Goal: Transaction & Acquisition: Purchase product/service

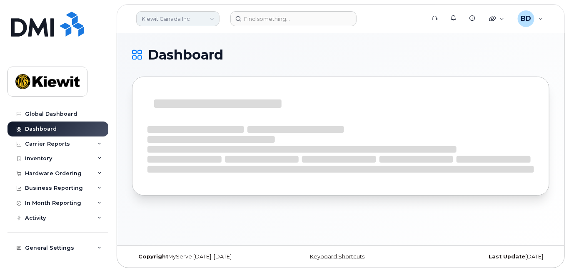
click at [213, 17] on link "Kiewit Canada Inc" at bounding box center [177, 18] width 83 height 15
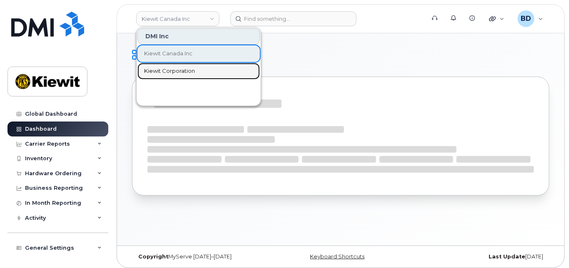
click at [170, 70] on span "Kiewit Corporation" at bounding box center [169, 71] width 51 height 8
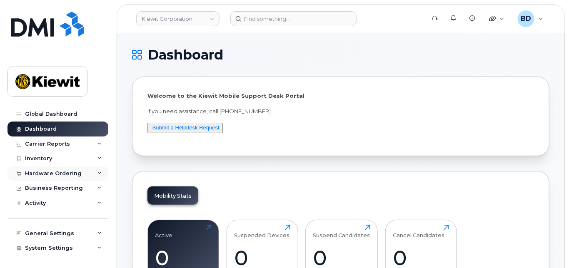
click at [95, 173] on div "Hardware Ordering" at bounding box center [57, 173] width 101 height 15
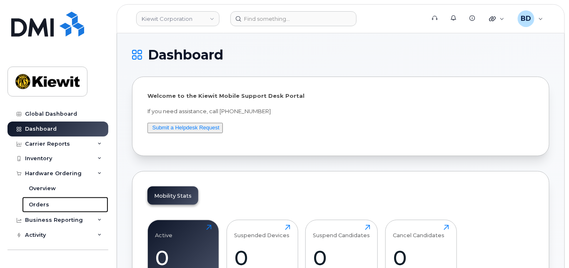
drag, startPoint x: 38, startPoint y: 204, endPoint x: 0, endPoint y: 189, distance: 40.8
click at [38, 204] on div "Orders" at bounding box center [39, 204] width 20 height 7
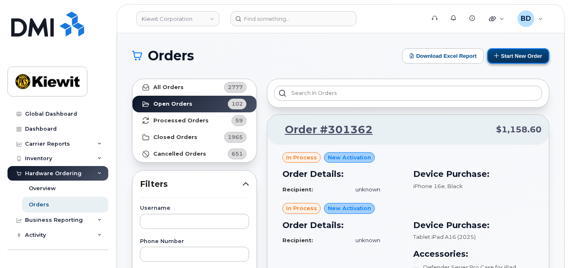
click at [504, 57] on button "Start New Order" at bounding box center [518, 55] width 62 height 15
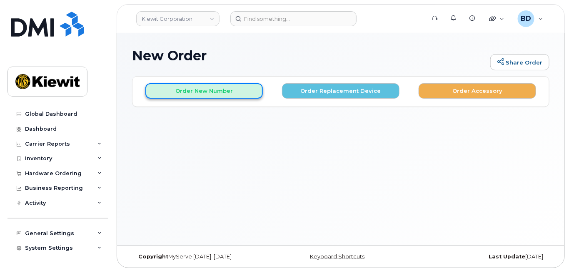
click at [199, 85] on button "Order New Number" at bounding box center [203, 90] width 117 height 15
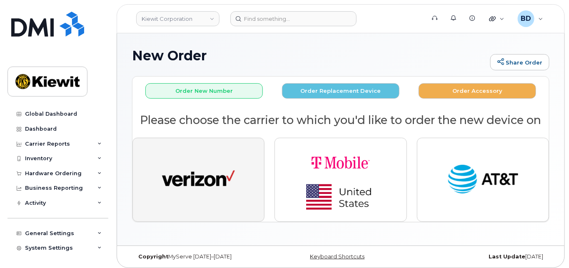
click at [200, 174] on img "button" at bounding box center [198, 179] width 73 height 37
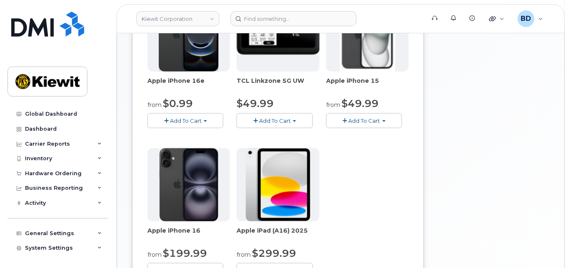
scroll to position [167, 0]
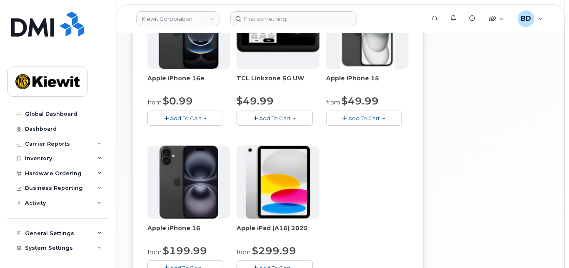
click at [371, 115] on span "Add To Cart" at bounding box center [365, 118] width 32 height 7
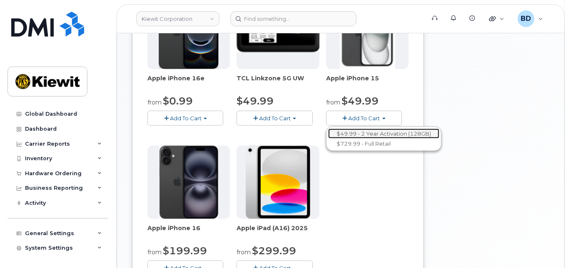
click at [377, 134] on link "$49.99 - 2 Year Activation (128GB)" at bounding box center [383, 134] width 111 height 10
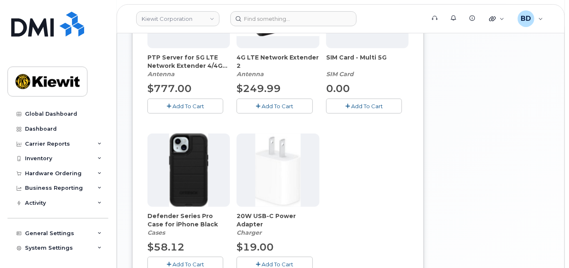
scroll to position [234, 0]
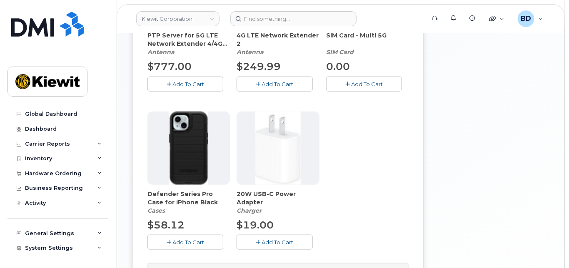
click at [178, 239] on span "Add To Cart" at bounding box center [188, 242] width 32 height 7
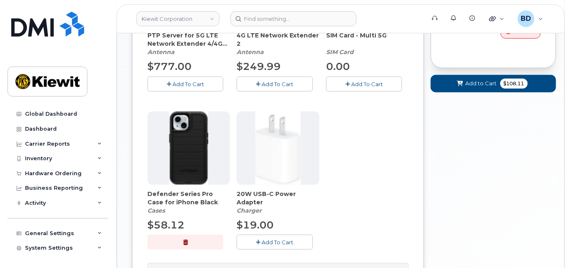
drag, startPoint x: 270, startPoint y: 239, endPoint x: 297, endPoint y: 218, distance: 34.7
click at [270, 239] on span "Add To Cart" at bounding box center [278, 242] width 32 height 7
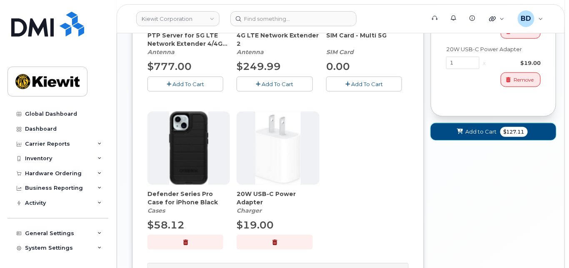
click at [469, 128] on span "Add to Cart" at bounding box center [481, 132] width 31 height 8
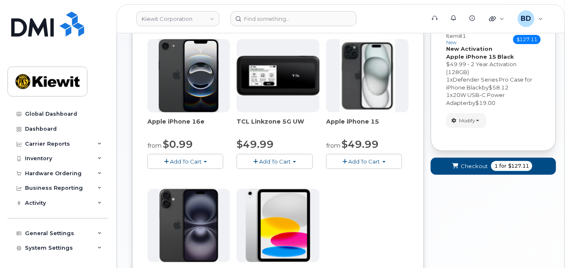
scroll to position [115, 0]
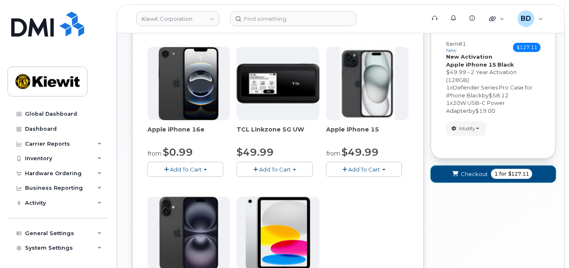
click at [479, 177] on span "Checkout" at bounding box center [474, 174] width 27 height 8
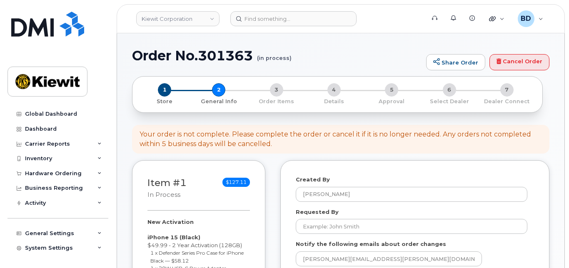
select select
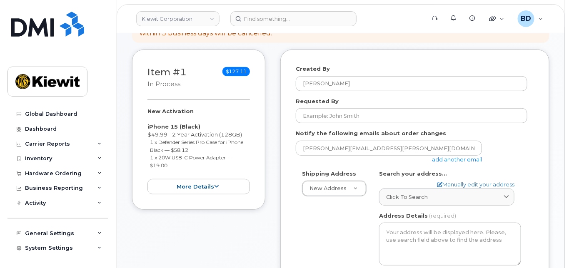
scroll to position [167, 0]
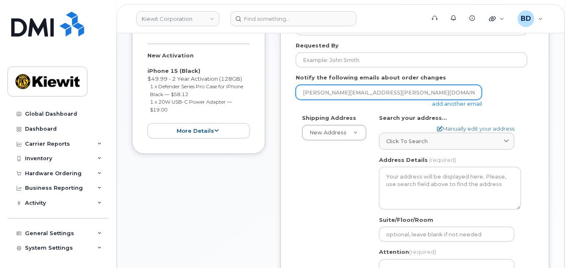
drag, startPoint x: 451, startPoint y: 101, endPoint x: 395, endPoint y: 98, distance: 56.3
click at [452, 101] on link "add another email" at bounding box center [457, 103] width 50 height 7
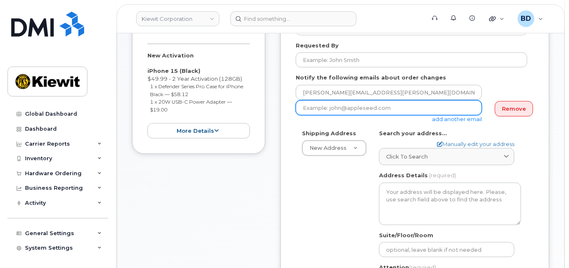
click at [326, 104] on input "email" at bounding box center [389, 107] width 186 height 15
click at [325, 104] on input "email" at bounding box center [389, 107] width 186 height 15
paste input "david.gutierrez@kiewit.com"
type input "david.gutierrez@kiewit.com"
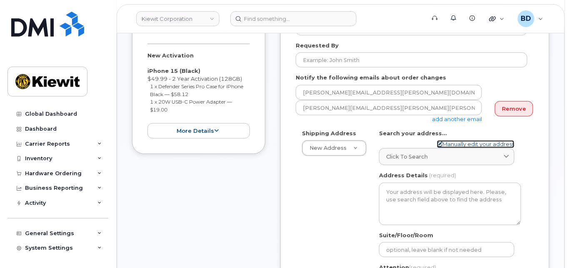
click at [456, 143] on link "Manually edit your address" at bounding box center [475, 144] width 77 height 8
select select
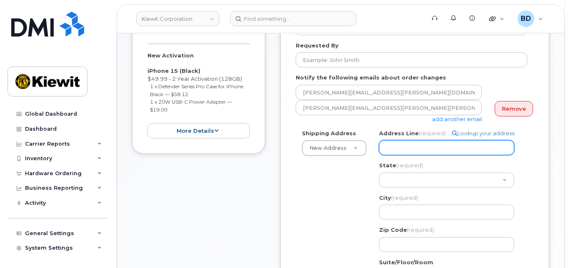
click at [401, 145] on input "Address Line (required)" at bounding box center [446, 147] width 135 height 15
paste input "2300 Curry County Road L"
select select
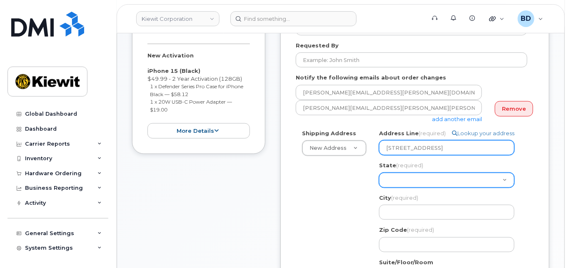
type input "2300 Curry County Road L"
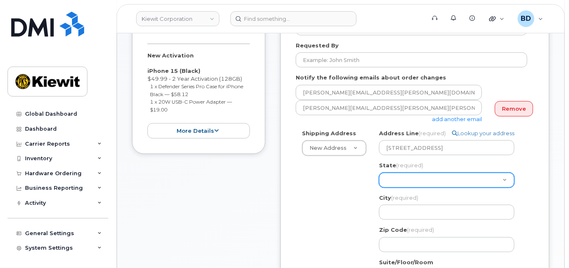
click at [389, 181] on select "Alabama Alaska American Samoa Arizona Arkansas California Colorado Connecticut …" at bounding box center [446, 180] width 135 height 15
select select "NM"
click at [379, 173] on select "Alabama Alaska American Samoa Arizona Arkansas California Colorado Connecticut …" at bounding box center [446, 180] width 135 height 15
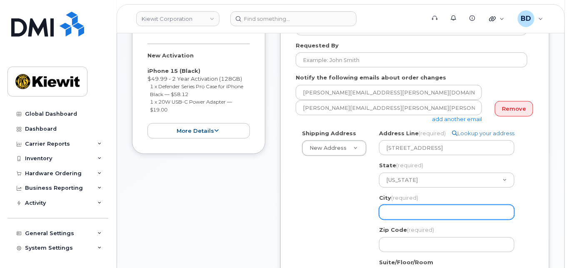
click at [394, 214] on input "City (required)" at bounding box center [446, 212] width 135 height 15
select select
type input "C"
select select
type input "Cl"
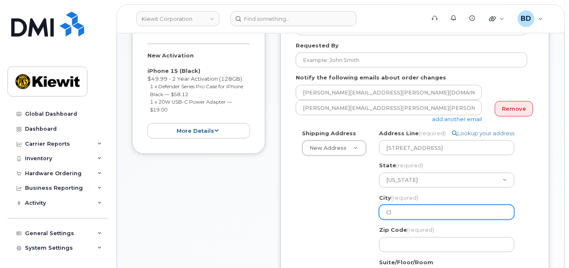
select select
type input "Clo"
select select
type input "Clov"
select select
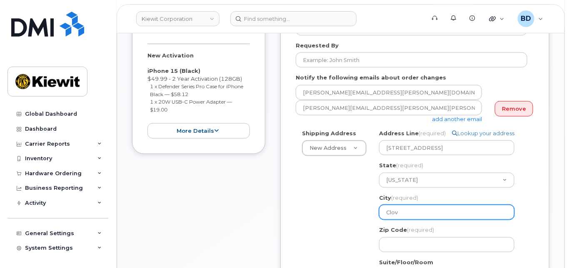
type input "Clovi"
select select
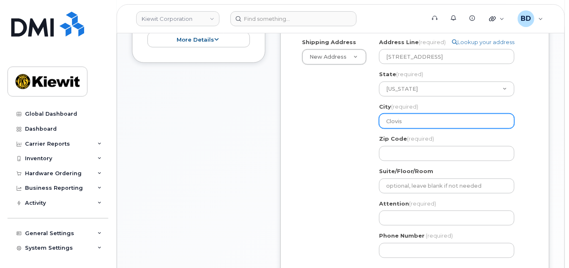
scroll to position [277, 0]
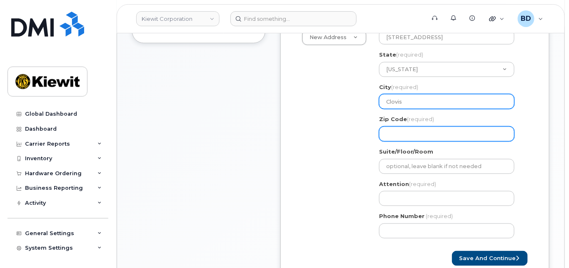
type input "Clovis"
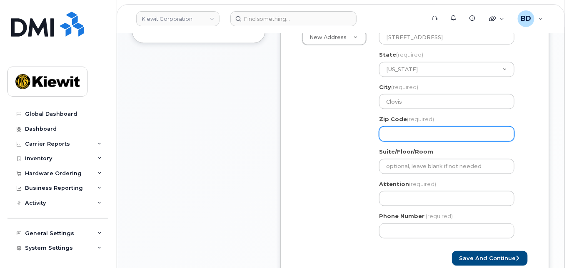
click at [387, 132] on input "Zip Code (required)" at bounding box center [446, 134] width 135 height 15
select select
type input "8"
select select
type input "88"
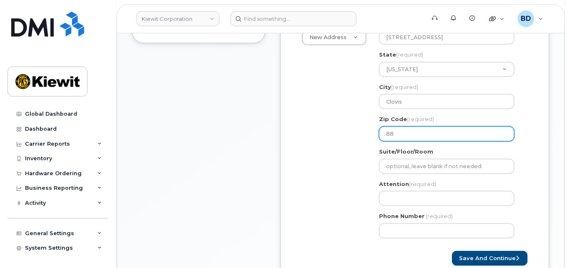
select select
type input "881"
select select
type input "8810"
select select
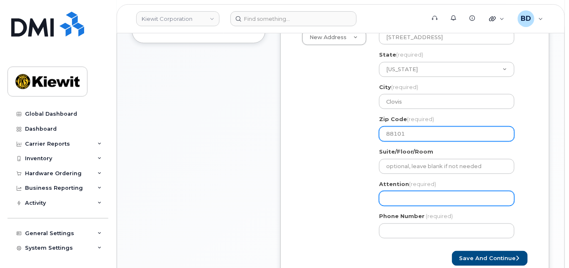
type input "88101"
drag, startPoint x: 386, startPoint y: 200, endPoint x: 379, endPoint y: 200, distance: 6.3
click at [386, 200] on input "Attention (required)" at bounding box center [446, 198] width 135 height 15
click at [385, 197] on input "Attention (required)" at bounding box center [446, 198] width 135 height 15
paste input "Charlie.Marquez"
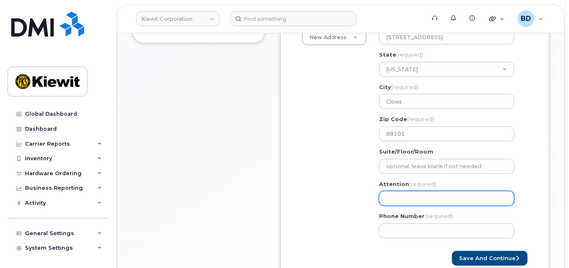
select select
type input "Charlie.Marquez"
select select
type input "Charlie.Marquez/"
click at [445, 199] on input "Charlie.Marquez/" at bounding box center [446, 198] width 135 height 15
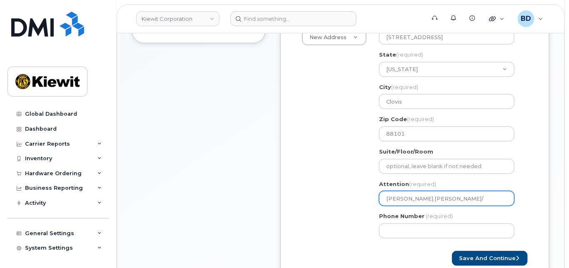
paste input "[PERSON_NAME]"
select select
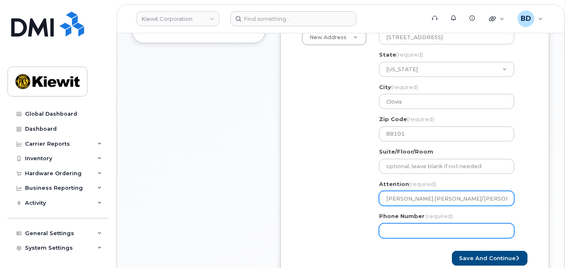
type input "Charlie.Marquez/Donovan Leday"
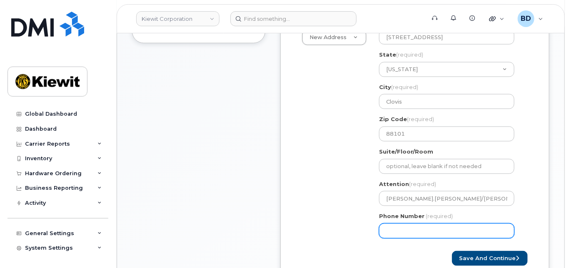
drag, startPoint x: 388, startPoint y: 231, endPoint x: 391, endPoint y: 226, distance: 6.0
click at [389, 231] on input "Phone Number" at bounding box center [446, 231] width 135 height 15
type input "8777727707"
select select
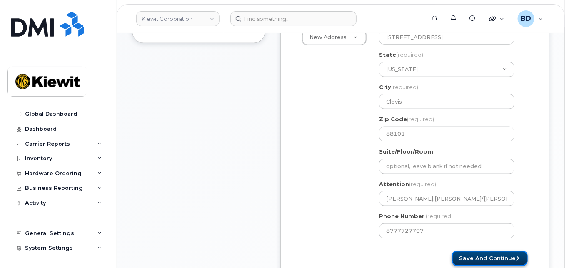
click at [493, 257] on button "Save and Continue" at bounding box center [490, 258] width 76 height 15
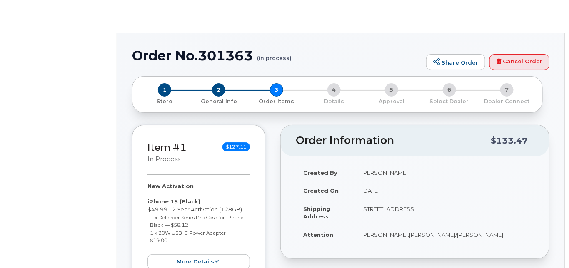
radio input "true"
select select
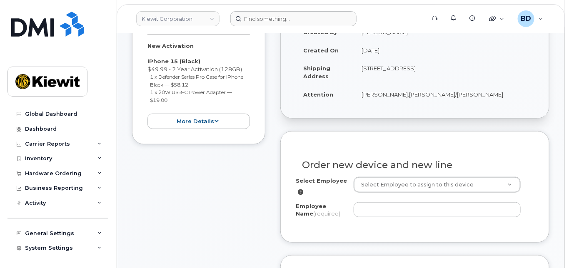
scroll to position [167, 0]
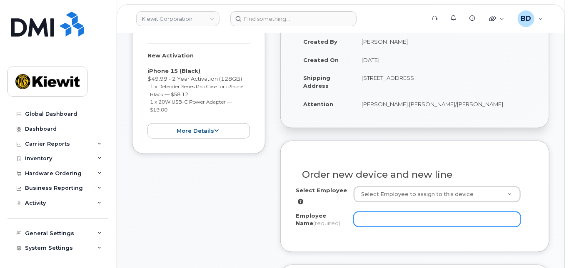
click at [367, 220] on input "Employee Name (required)" at bounding box center [437, 219] width 167 height 15
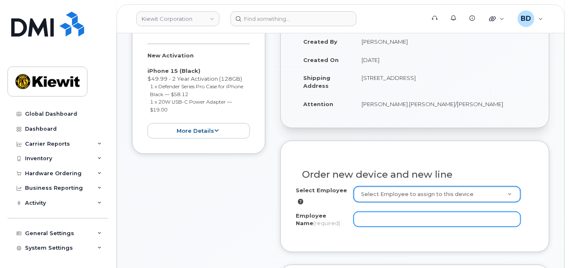
paste input "[PERSON_NAME]"
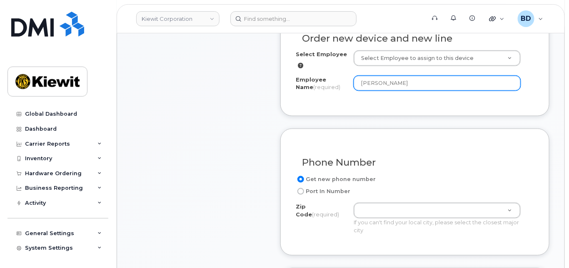
scroll to position [333, 0]
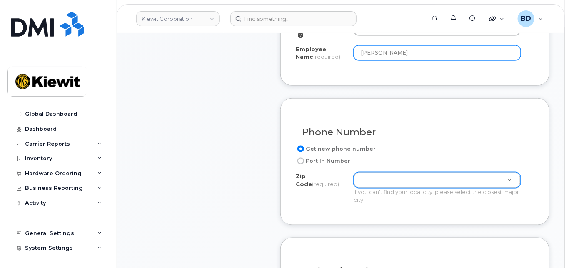
type input "[PERSON_NAME]"
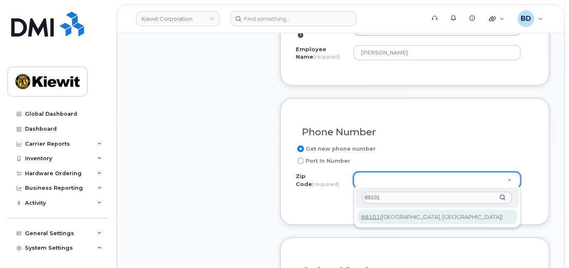
type input "88101"
type input "88101 ([GEOGRAPHIC_DATA], [GEOGRAPHIC_DATA])"
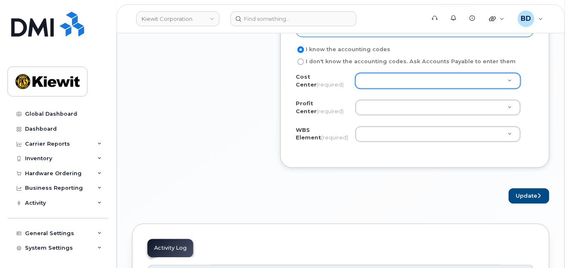
scroll to position [722, 0]
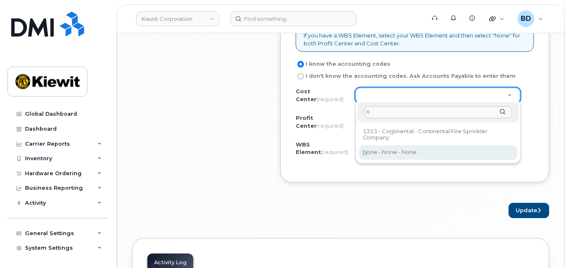
type input "n"
type input "None"
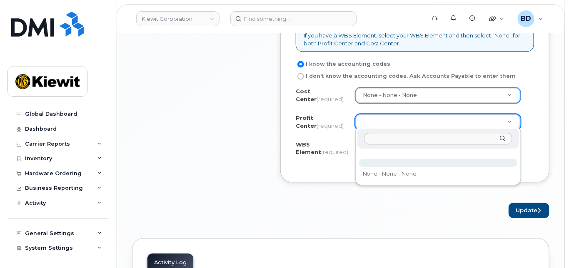
type input "n"
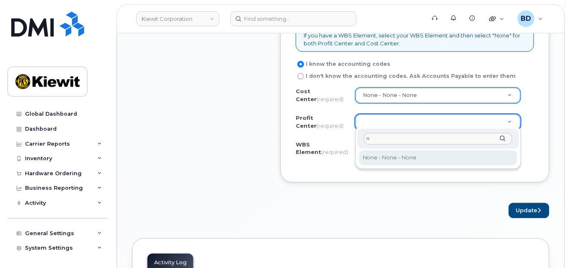
type input "n"
select select "None"
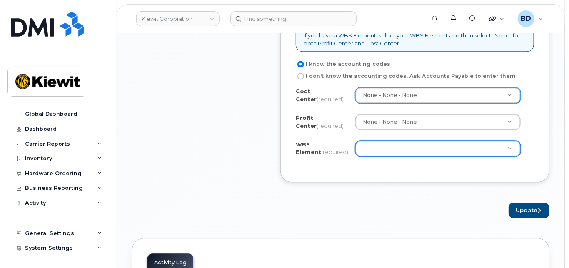
paste input "106117.1113"
type input "106117.1113"
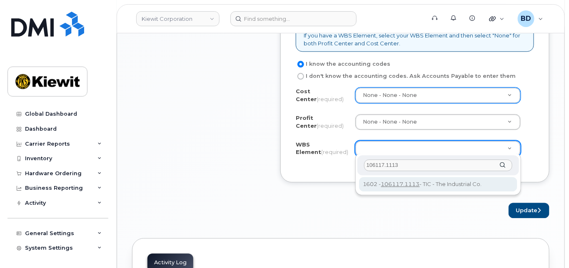
type input "106117.1113"
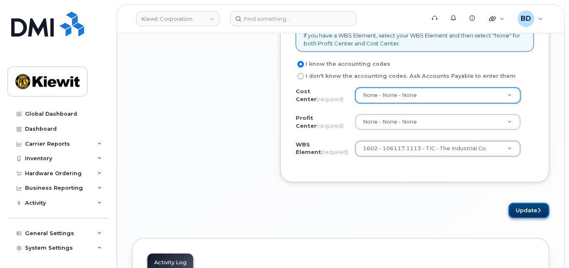
click at [529, 205] on button "Update" at bounding box center [529, 210] width 41 height 15
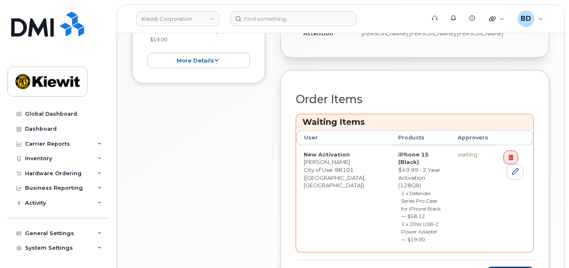
scroll to position [277, 0]
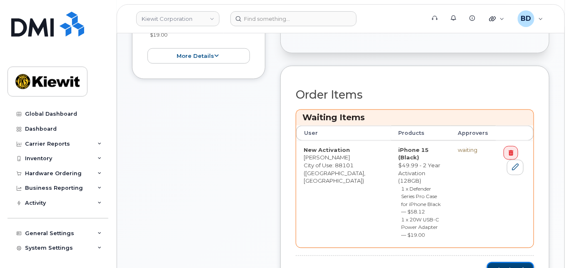
click at [502, 262] on button "Checkout" at bounding box center [510, 269] width 47 height 15
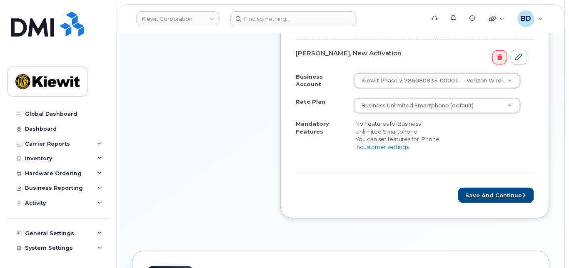
scroll to position [277, 0]
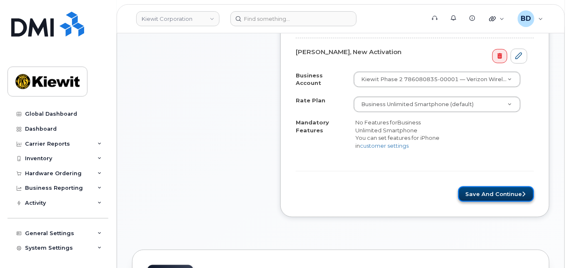
click at [477, 187] on button "Save and Continue" at bounding box center [496, 194] width 76 height 15
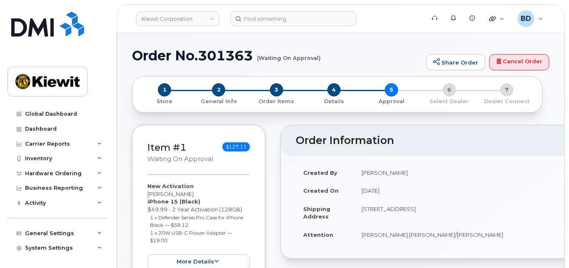
scroll to position [222, 0]
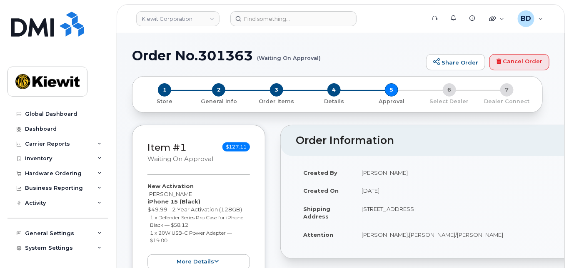
click at [217, 56] on h1 "Order No.301363 (Waiting On Approval)" at bounding box center [277, 55] width 290 height 15
copy h1 "301363"
click at [80, 172] on div "Hardware Ordering" at bounding box center [57, 173] width 101 height 15
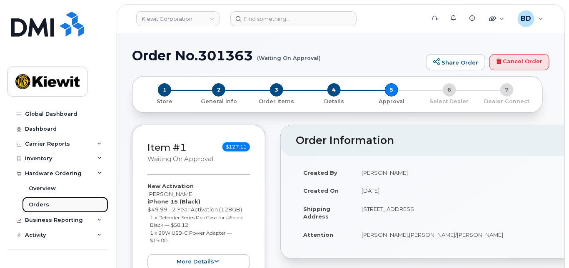
click at [45, 205] on div "Orders" at bounding box center [39, 204] width 20 height 7
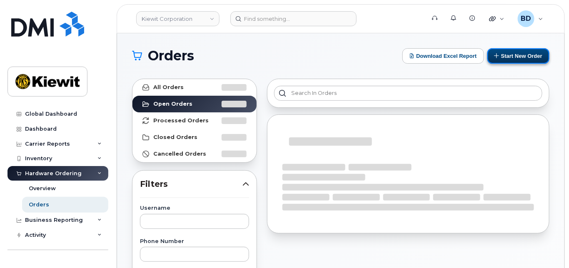
click at [514, 55] on button "Start New Order" at bounding box center [518, 55] width 62 height 15
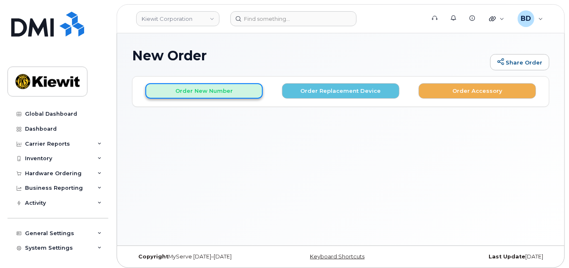
click at [183, 89] on button "Order New Number" at bounding box center [203, 90] width 117 height 15
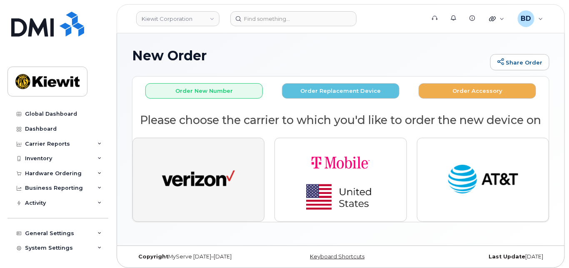
click at [205, 172] on img "button" at bounding box center [198, 179] width 73 height 37
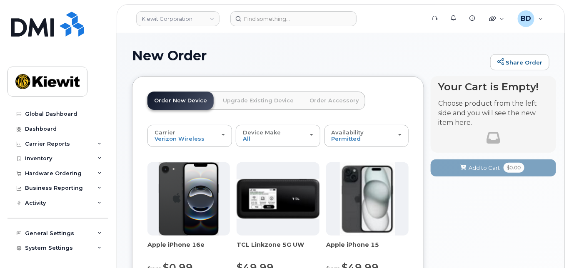
scroll to position [55, 0]
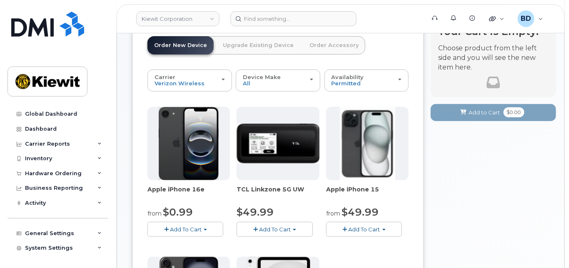
drag, startPoint x: 363, startPoint y: 226, endPoint x: 384, endPoint y: 190, distance: 42.4
click at [363, 226] on span "Add To Cart" at bounding box center [365, 229] width 32 height 7
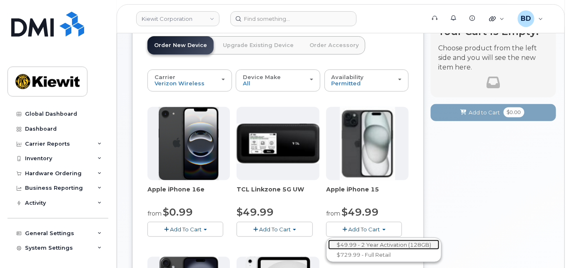
click at [368, 244] on link "$49.99 - 2 Year Activation (128GB)" at bounding box center [383, 245] width 111 height 10
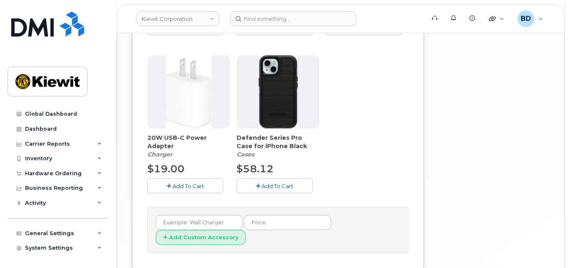
scroll to position [307, 0]
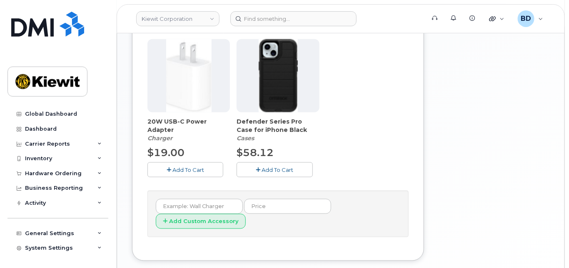
drag, startPoint x: 182, startPoint y: 172, endPoint x: 204, endPoint y: 166, distance: 22.7
click at [183, 172] on button "Add To Cart" at bounding box center [185, 169] width 76 height 15
click at [244, 166] on button "Add To Cart" at bounding box center [275, 169] width 76 height 15
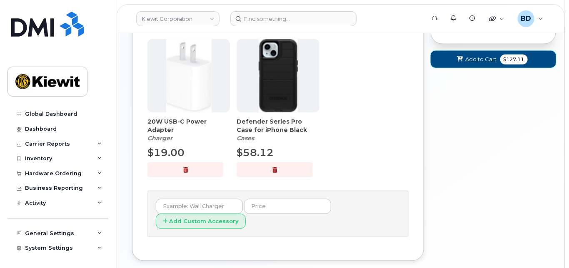
click at [479, 61] on span "Add to Cart" at bounding box center [481, 59] width 31 height 8
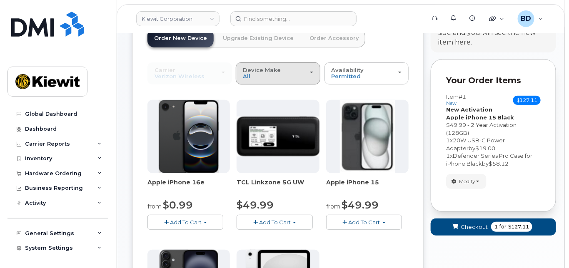
scroll to position [60, 0]
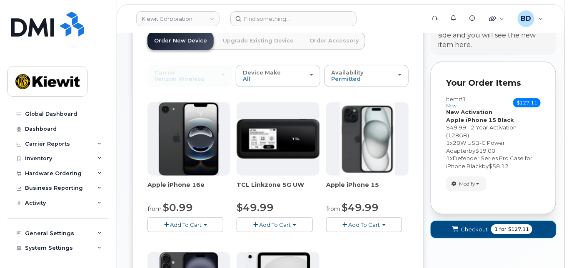
click at [459, 229] on span "submit" at bounding box center [455, 230] width 8 height 8
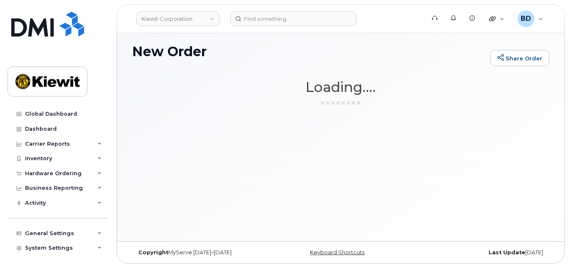
scroll to position [4, 0]
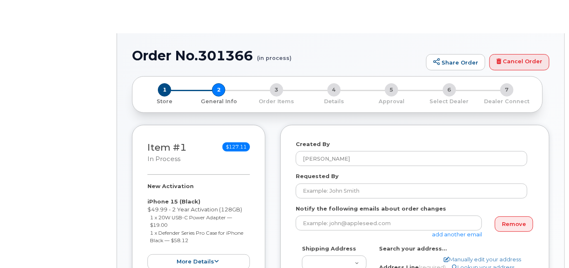
select select
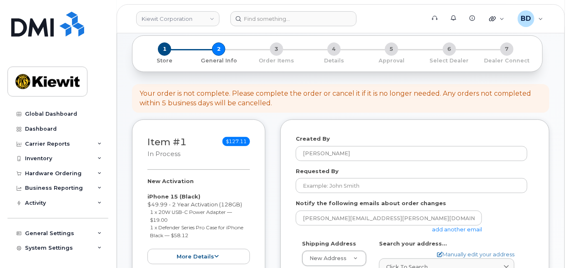
scroll to position [111, 0]
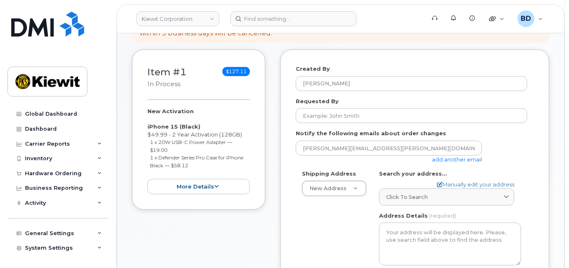
click at [453, 160] on link "add another email" at bounding box center [457, 159] width 50 height 7
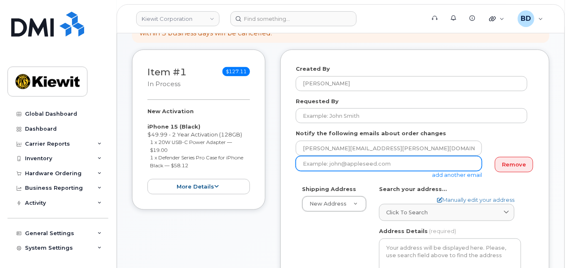
click at [319, 165] on input "email" at bounding box center [389, 163] width 186 height 15
paste input "matt.gabriel@kiewit.com"
type input "matt.gabriel@kiewit.com"
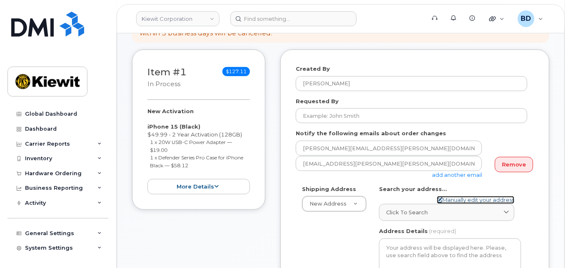
click at [461, 198] on link "Manually edit your address" at bounding box center [475, 200] width 77 height 8
select select
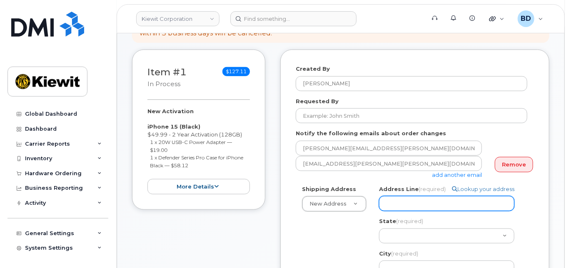
click at [394, 200] on input "Address Line (required)" at bounding box center [446, 203] width 135 height 15
paste input "801 FM 694"
select select
type input "801 FM 694"
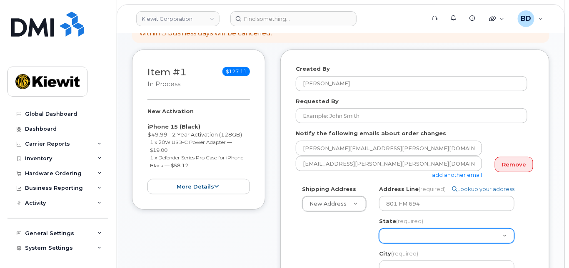
click at [403, 234] on select "Alabama Alaska American Samoa Arizona Arkansas California Colorado Connecticut …" at bounding box center [446, 236] width 135 height 15
select select "TX"
click at [410, 236] on select "Alabama Alaska American Samoa Arizona Arkansas California Colorado Connecticut …" at bounding box center [446, 236] width 135 height 15
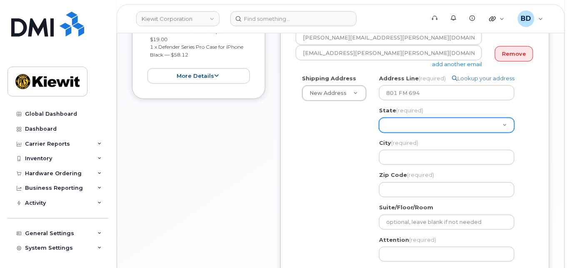
scroll to position [222, 0]
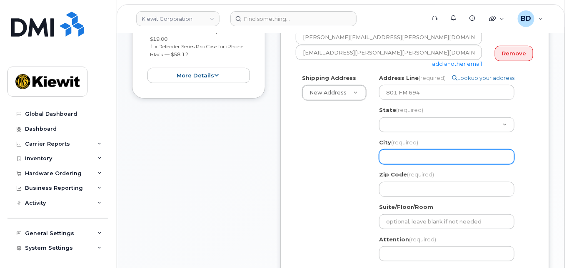
click at [392, 158] on input "City (required)" at bounding box center [446, 157] width 135 height 15
paste input "Dalhart"
select select
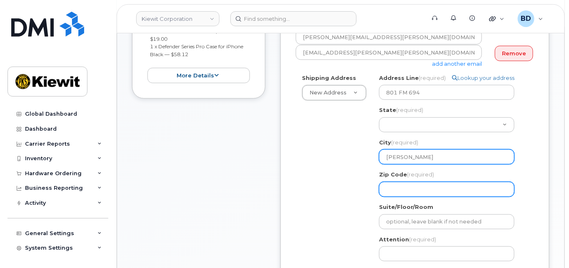
type input "Dalhart"
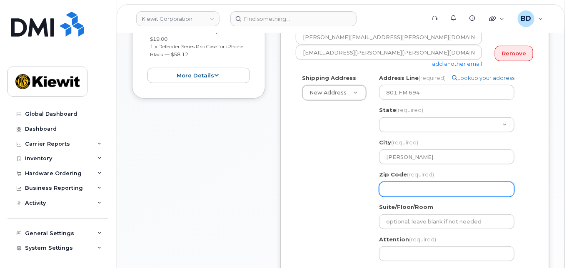
click at [397, 186] on input "Zip Code (required)" at bounding box center [446, 189] width 135 height 15
select select
type input "7"
select select
type input "79"
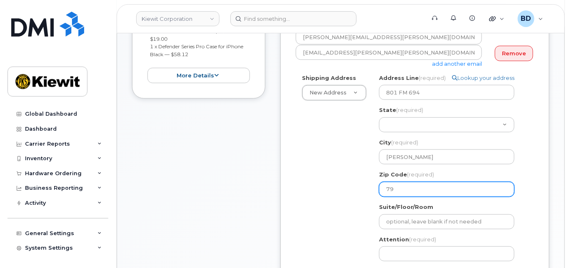
select select
type input "790"
select select
type input "7902"
select select
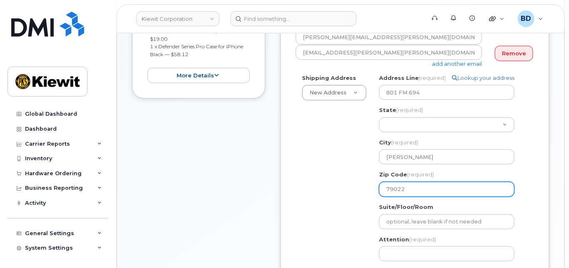
type input "79022"
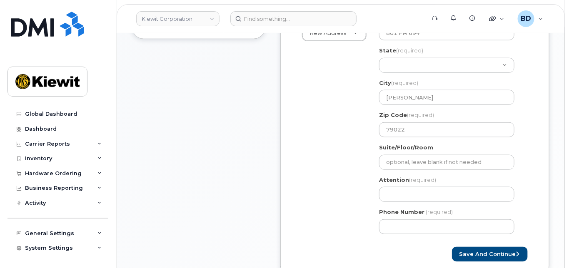
scroll to position [333, 0]
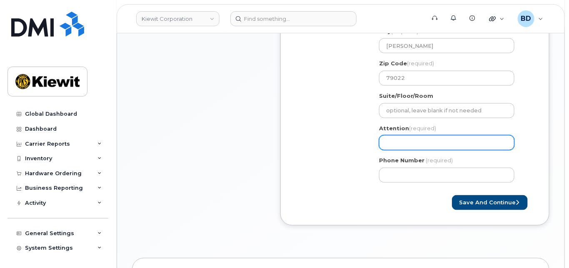
paste input "Wyatt.Wilson"
select select
type input "Wyatt.Wilson"
click at [387, 143] on input "Wyatt.Wilson" at bounding box center [446, 142] width 135 height 15
select select
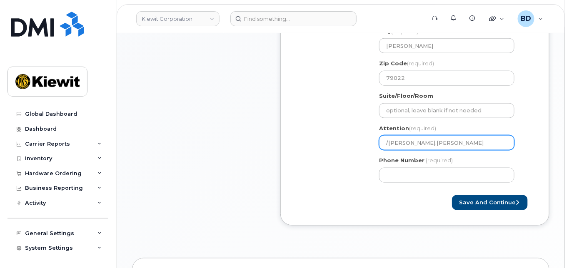
type input "/Wyatt.Wilson"
select select
type input "/Wyatt.Wilson/"
paste input "[PERSON_NAME]"
select select
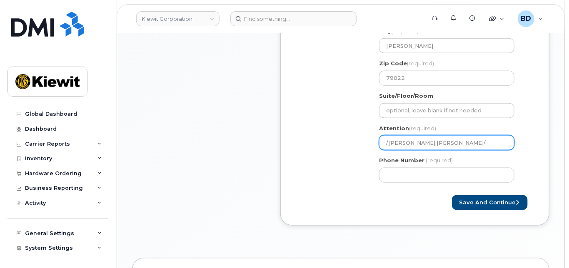
type input "/Wyatt.Wilson/Christopher Greer"
select select
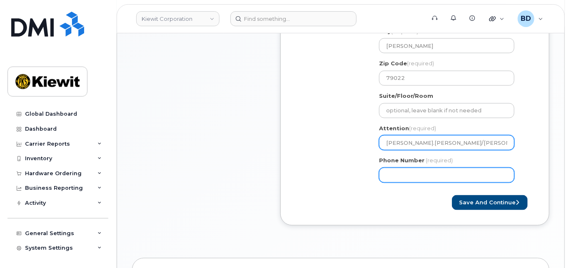
type input "[PERSON_NAME].[PERSON_NAME]/[PERSON_NAME]"
click at [393, 174] on input "Phone Number" at bounding box center [446, 175] width 135 height 15
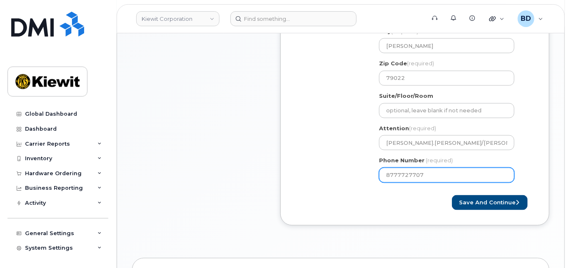
type input "8777727707"
select select
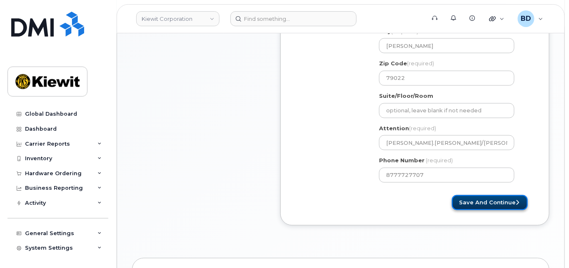
click at [474, 199] on button "Save and Continue" at bounding box center [490, 202] width 76 height 15
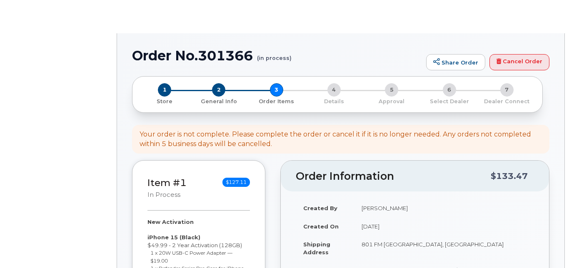
select select
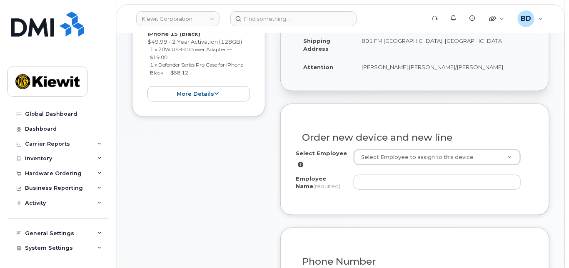
scroll to position [222, 0]
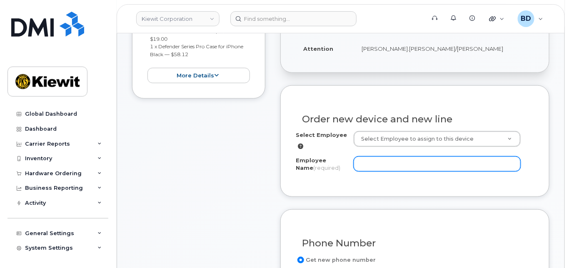
click at [363, 160] on input "Employee Name (required)" at bounding box center [437, 164] width 167 height 15
paste input "[PERSON_NAME]"
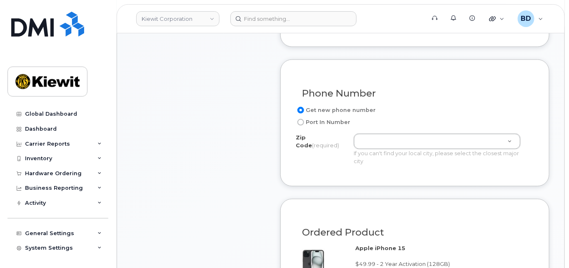
scroll to position [389, 0]
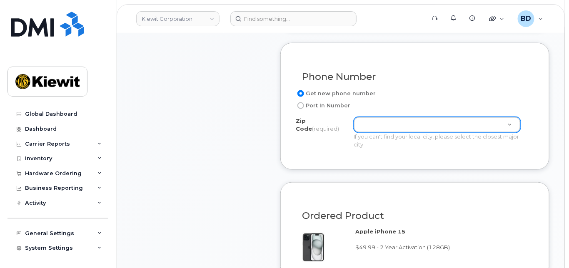
type input "[PERSON_NAME]"
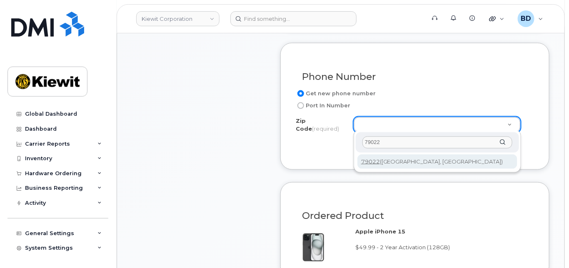
type input "79022"
type input "79022 ([GEOGRAPHIC_DATA], [GEOGRAPHIC_DATA])"
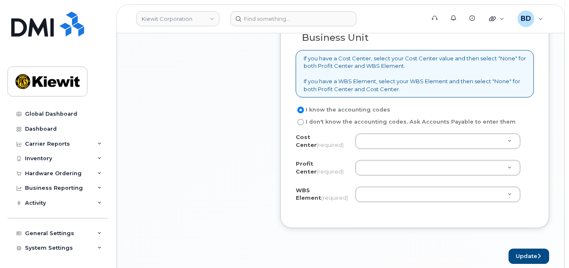
scroll to position [722, 0]
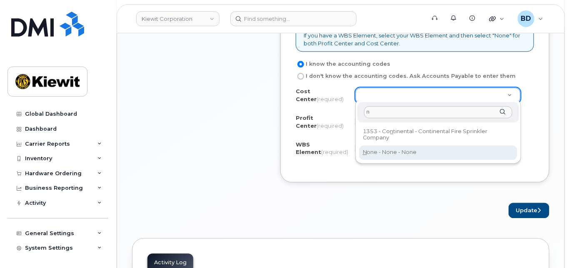
type input "n"
type input "None"
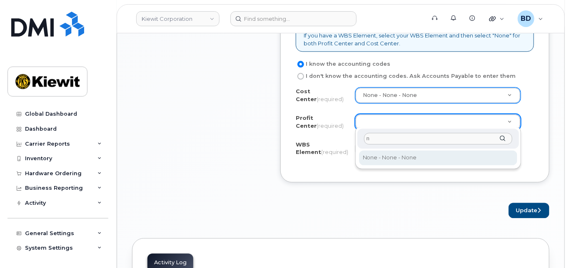
type input "n"
select select "None"
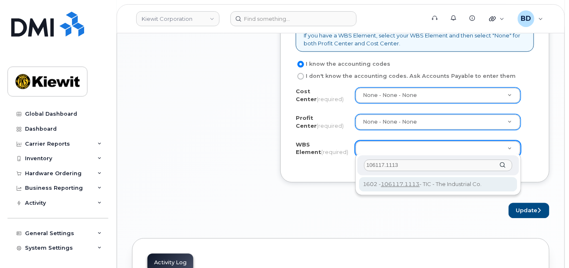
type input "106117.1113"
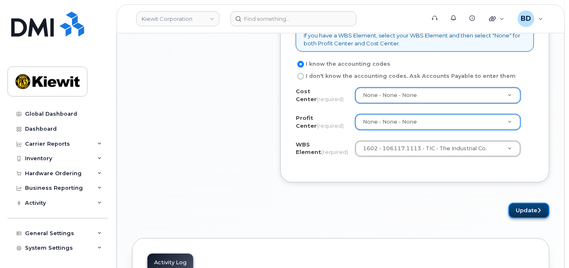
click at [526, 208] on button "Update" at bounding box center [529, 210] width 41 height 15
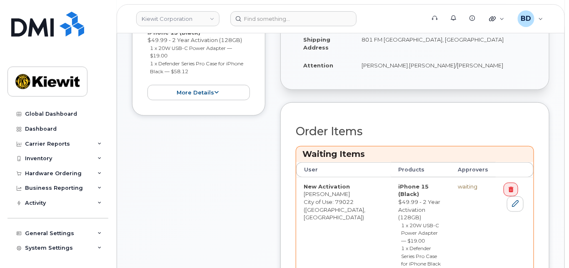
scroll to position [277, 0]
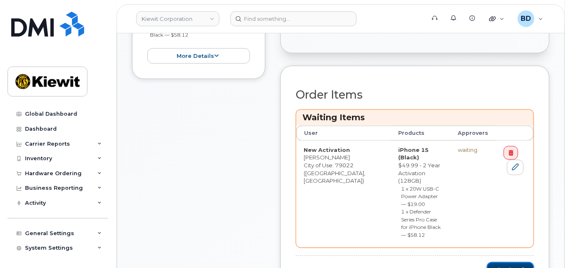
click at [498, 262] on button "Checkout" at bounding box center [510, 269] width 47 height 15
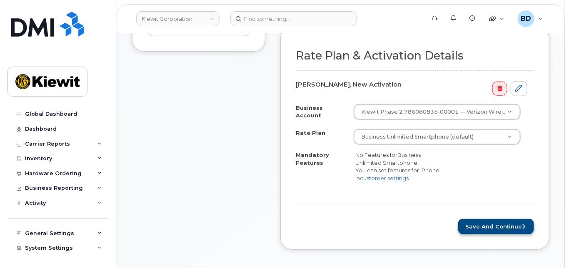
scroll to position [222, 0]
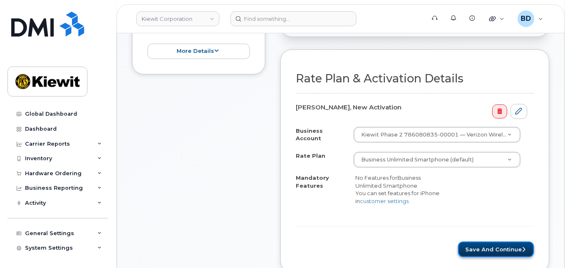
click at [488, 244] on button "Save and Continue" at bounding box center [496, 249] width 76 height 15
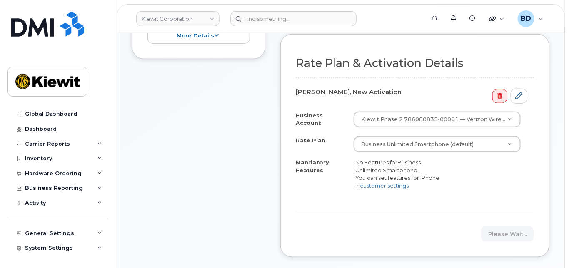
scroll to position [356, 0]
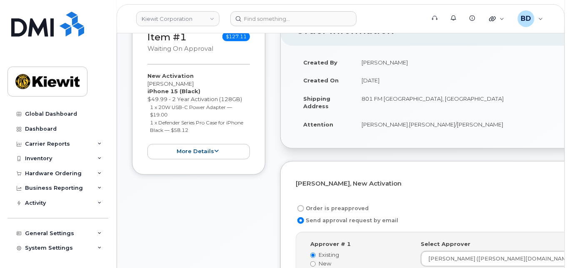
scroll to position [222, 0]
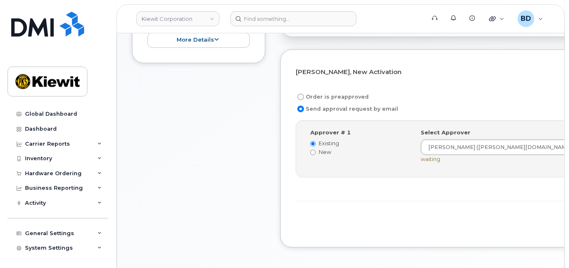
drag, startPoint x: 495, startPoint y: 220, endPoint x: 383, endPoint y: 218, distance: 111.6
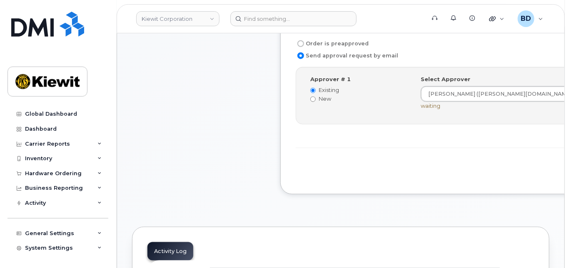
scroll to position [277, 0]
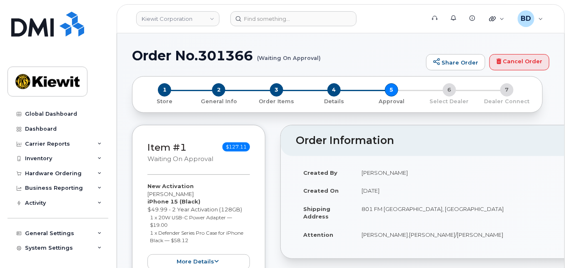
click at [233, 57] on h1 "Order No.301366 (Waiting On Approval)" at bounding box center [277, 55] width 290 height 15
copy h1 "301366"
click at [97, 172] on icon at bounding box center [99, 174] width 4 height 4
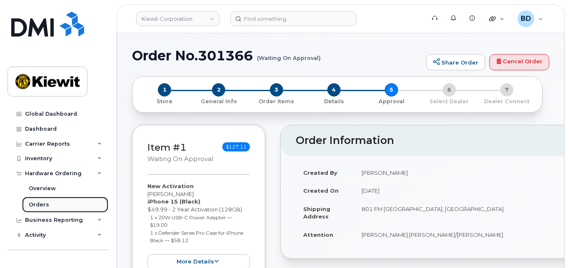
click at [37, 205] on div "Orders" at bounding box center [39, 204] width 20 height 7
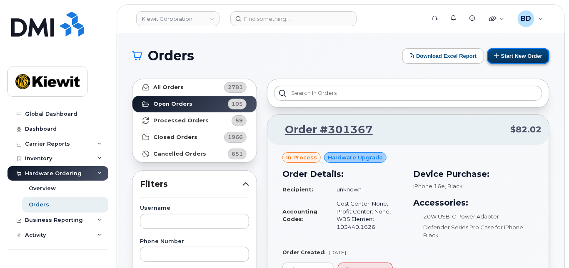
click at [507, 51] on button "Start New Order" at bounding box center [518, 55] width 62 height 15
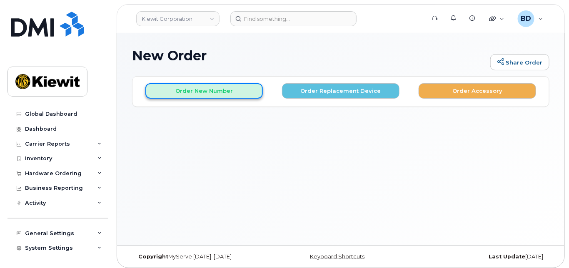
click at [170, 86] on button "Order New Number" at bounding box center [203, 90] width 117 height 15
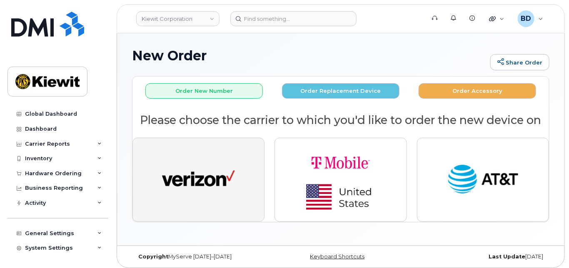
click at [186, 161] on img "button" at bounding box center [198, 179] width 73 height 37
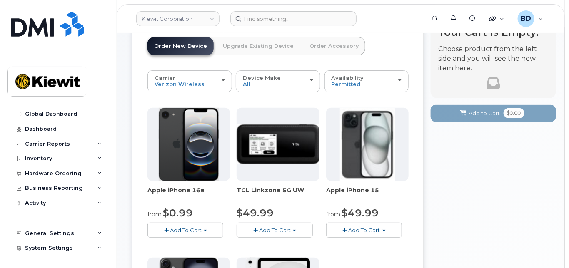
scroll to position [55, 0]
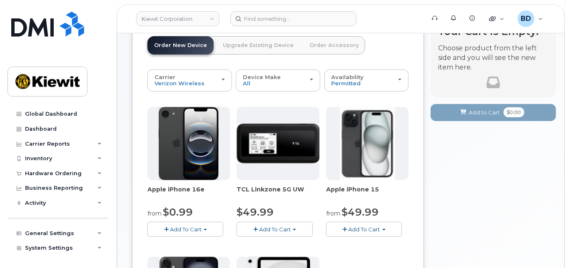
click at [365, 226] on span "Add To Cart" at bounding box center [365, 229] width 32 height 7
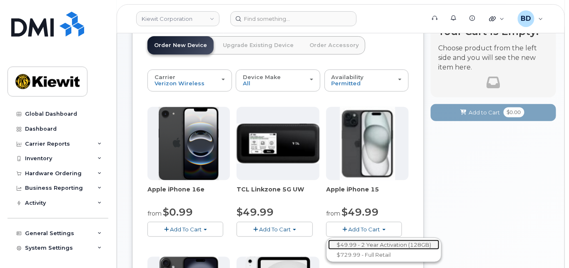
click at [374, 244] on link "$49.99 - 2 Year Activation (128GB)" at bounding box center [383, 245] width 111 height 10
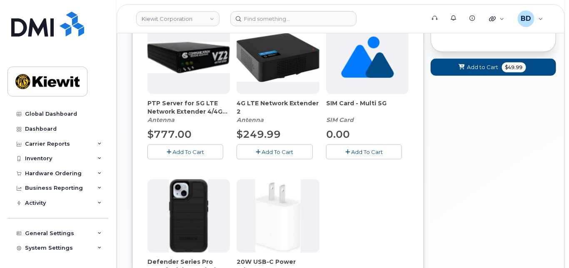
scroll to position [222, 0]
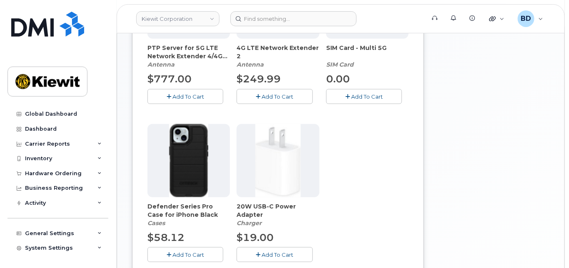
click at [203, 254] on span "Add To Cart" at bounding box center [188, 255] width 32 height 7
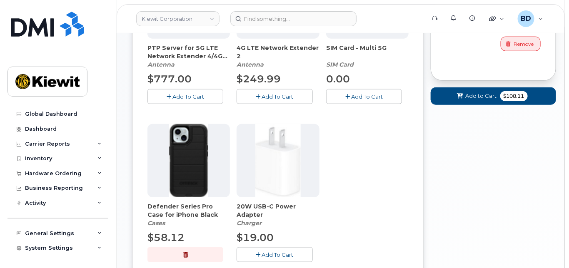
drag, startPoint x: 272, startPoint y: 256, endPoint x: 282, endPoint y: 246, distance: 13.9
click at [274, 255] on span "Add To Cart" at bounding box center [278, 255] width 32 height 7
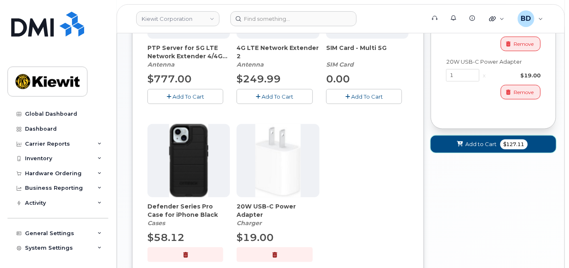
click at [486, 148] on button "Add to Cart $127.11" at bounding box center [493, 144] width 125 height 17
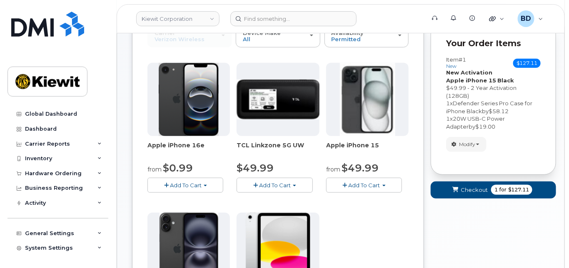
scroll to position [60, 0]
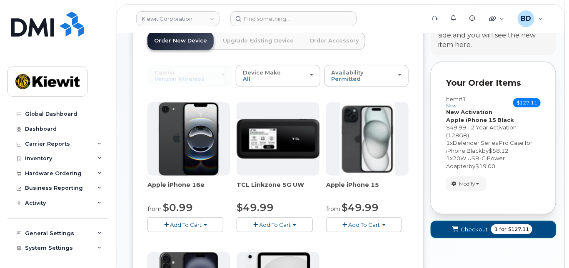
click at [474, 229] on span "Checkout" at bounding box center [474, 230] width 27 height 8
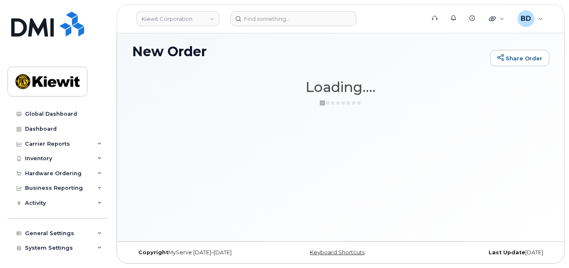
scroll to position [4, 0]
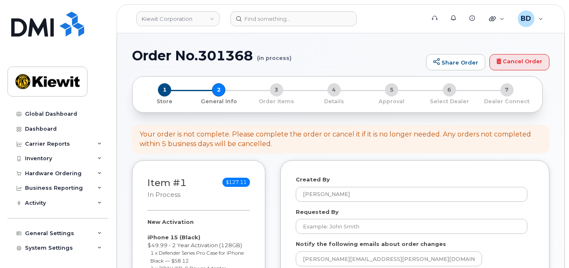
select select
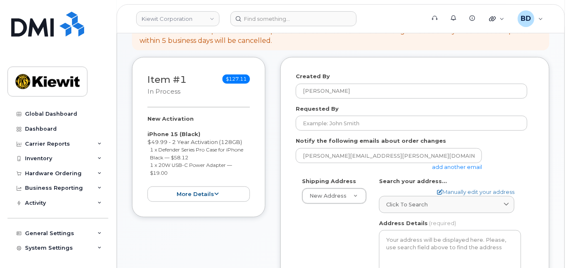
scroll to position [111, 0]
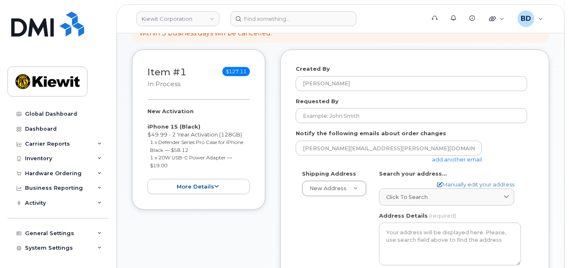
click at [446, 159] on link "add another email" at bounding box center [457, 159] width 50 height 7
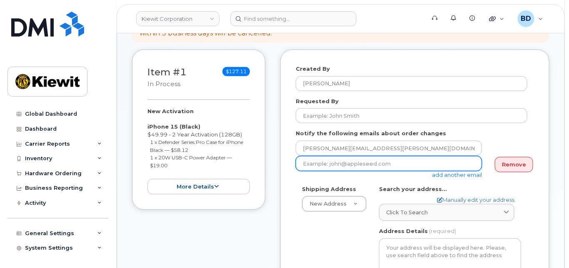
click at [319, 163] on input "email" at bounding box center [389, 163] width 186 height 15
paste input "[PERSON_NAME][EMAIL_ADDRESS][PERSON_NAME][PERSON_NAME][DOMAIN_NAME]"
type input "[PERSON_NAME][EMAIL_ADDRESS][PERSON_NAME][PERSON_NAME][DOMAIN_NAME]"
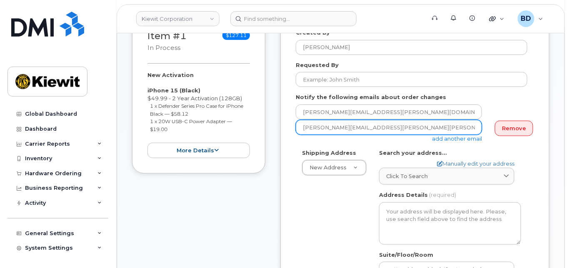
scroll to position [167, 0]
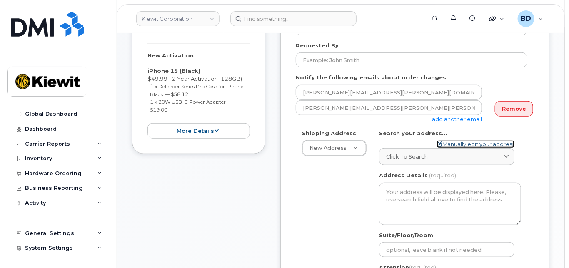
click at [454, 143] on link "Manually edit your address" at bounding box center [475, 144] width 77 height 8
select select
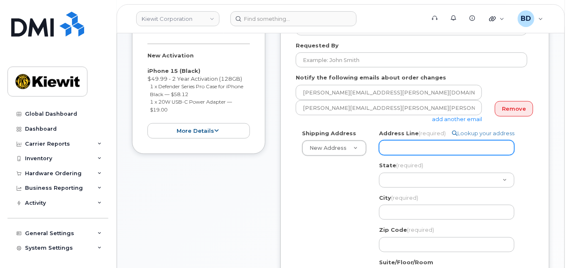
paste input "2141 Scottish Rd"
click at [392, 146] on input "Address Line (required)" at bounding box center [446, 147] width 135 height 15
type input "2141 Scottish Rd"
select select
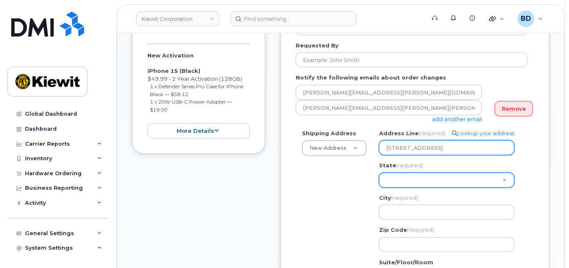
type input "2141 Scottish Rd"
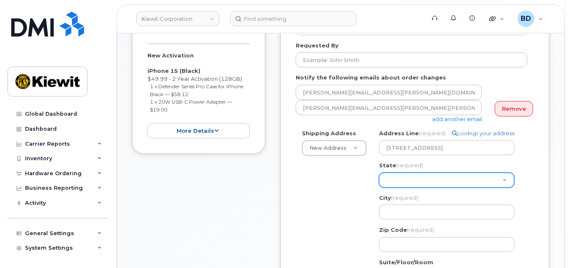
click at [395, 179] on select "Alabama Alaska American Samoa Arizona Arkansas California Colorado Connecticut …" at bounding box center [446, 180] width 135 height 15
select select "TX"
click at [379, 173] on select "Alabama Alaska American Samoa Arizona Arkansas California Colorado Connecticut …" at bounding box center [446, 180] width 135 height 15
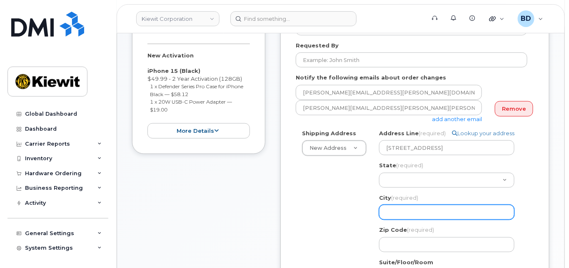
click at [394, 211] on input "City (required)" at bounding box center [446, 212] width 135 height 15
click at [413, 212] on input "City (required)" at bounding box center [446, 212] width 135 height 15
paste input "Abilene"
select select
type input "Abilene"
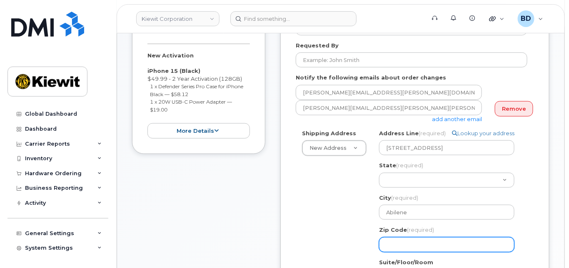
click at [385, 243] on input "Zip Code (required)" at bounding box center [446, 244] width 135 height 15
paste input "79601"
select select
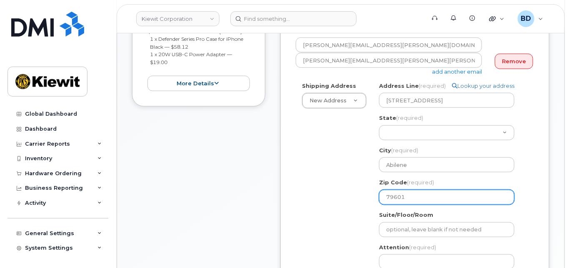
scroll to position [277, 0]
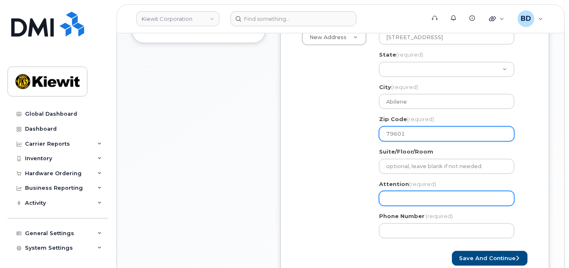
type input "79601"
click at [394, 200] on input "Attention (required)" at bounding box center [446, 198] width 135 height 15
paste input "David.Lerda"
select select
type input "David.Lerda"
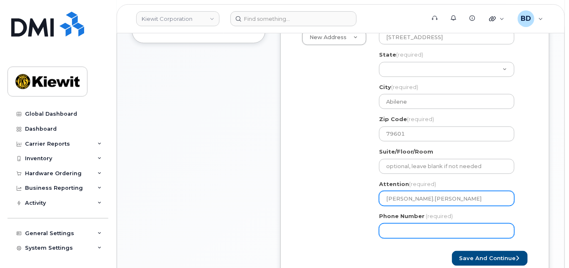
select select
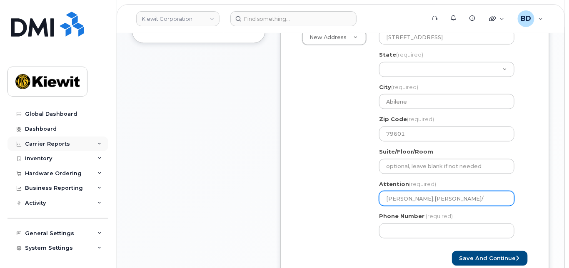
type input "David.Lerda/"
click at [429, 199] on input "David.Lerda/" at bounding box center [446, 198] width 135 height 15
paste input "Lee.Carbonelli"
select select
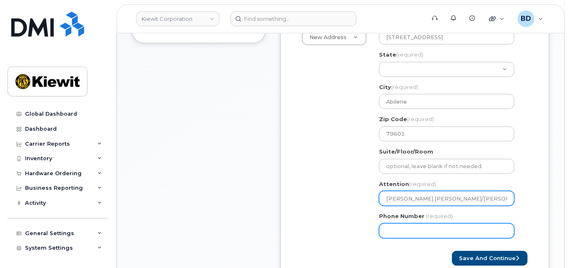
type input "David.Lerda/Lee.Carbonelli"
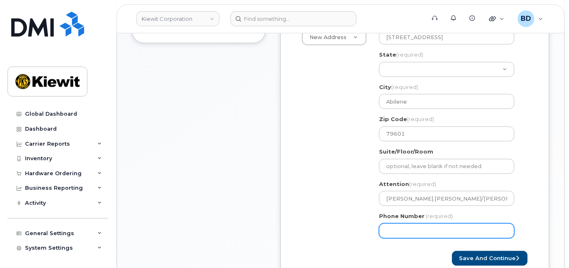
drag, startPoint x: 409, startPoint y: 234, endPoint x: 389, endPoint y: 222, distance: 23.4
click at [409, 234] on input "Phone Number" at bounding box center [446, 231] width 135 height 15
type input "8777727707"
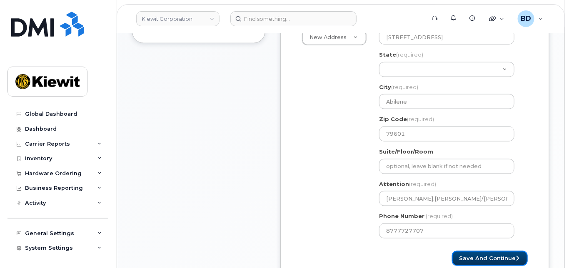
select select
click at [481, 256] on button "Save and Continue" at bounding box center [490, 258] width 76 height 15
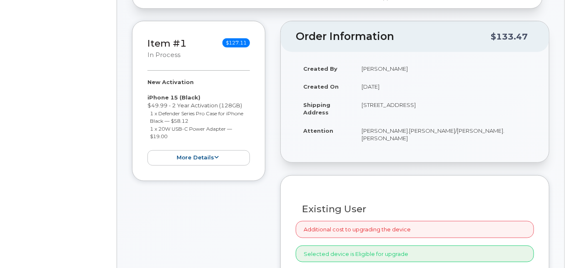
radio input "true"
select select
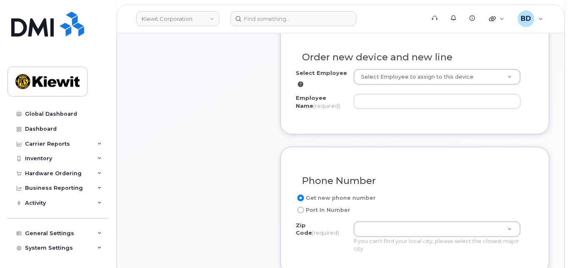
scroll to position [277, 0]
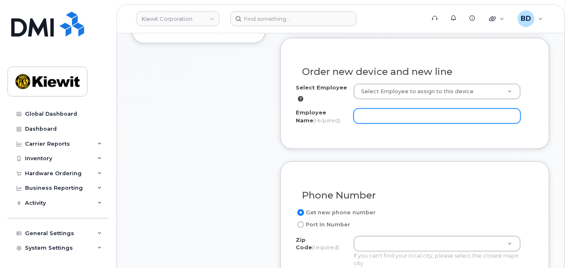
click at [369, 109] on input "Employee Name (required)" at bounding box center [437, 116] width 167 height 15
paste input "[PERSON_NAME].[PERSON_NAME]"
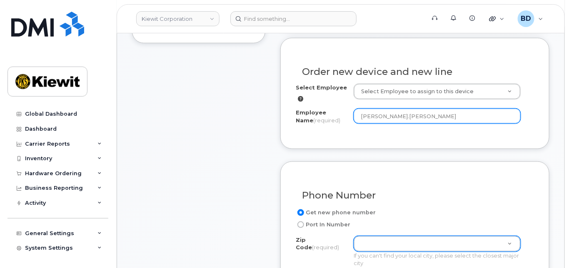
type input "[PERSON_NAME].[PERSON_NAME]"
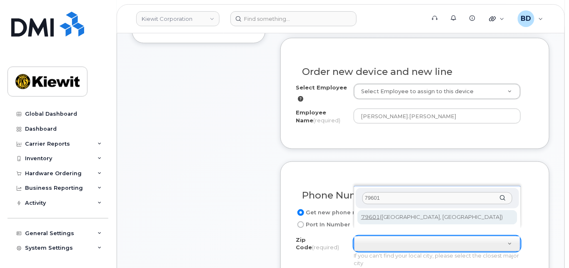
type input "79601"
type input "79601 (Abilene, TX)"
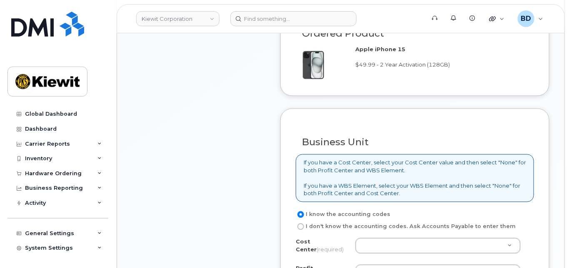
scroll to position [722, 0]
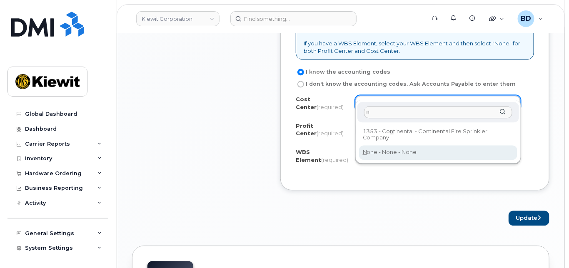
type input "n"
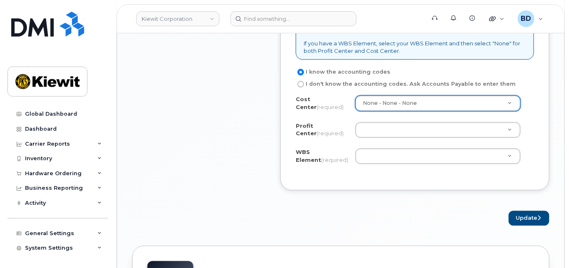
type input "None"
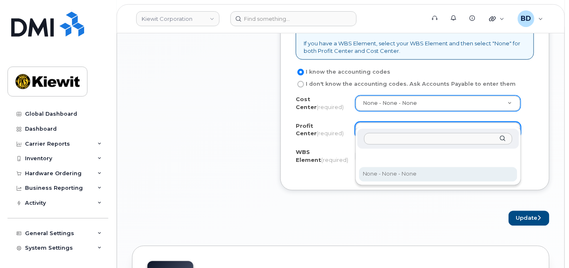
drag, startPoint x: 372, startPoint y: 173, endPoint x: 269, endPoint y: 146, distance: 105.5
select select "None"
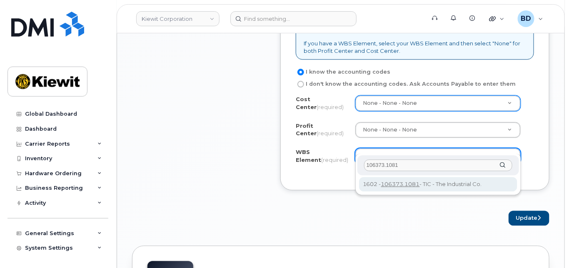
type input "106373.1081"
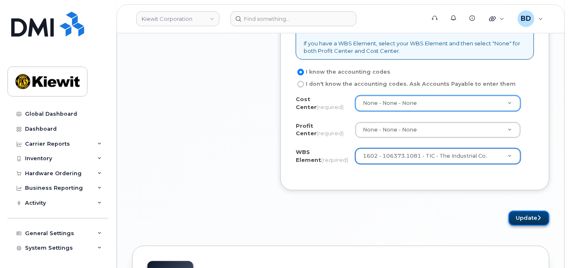
click at [534, 211] on button "Update" at bounding box center [529, 218] width 41 height 15
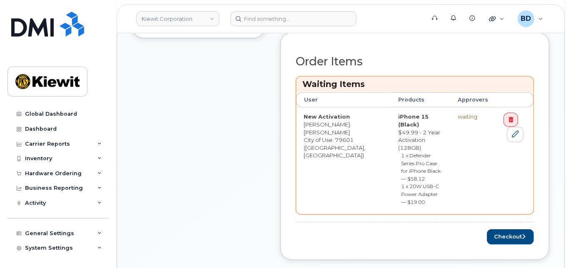
scroll to position [333, 0]
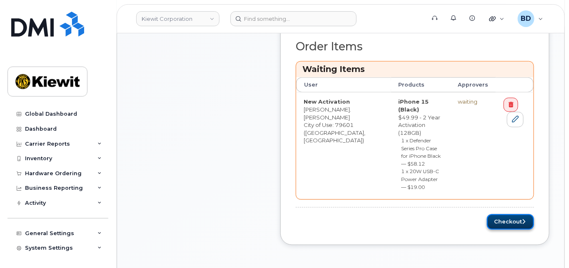
click at [508, 215] on button "Checkout" at bounding box center [510, 222] width 47 height 15
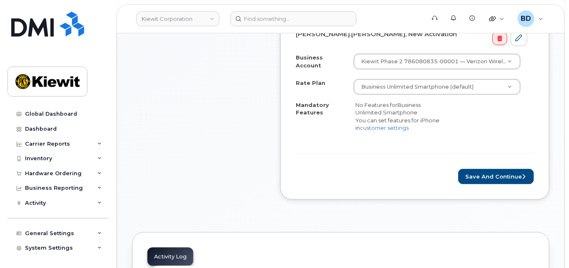
scroll to position [333, 0]
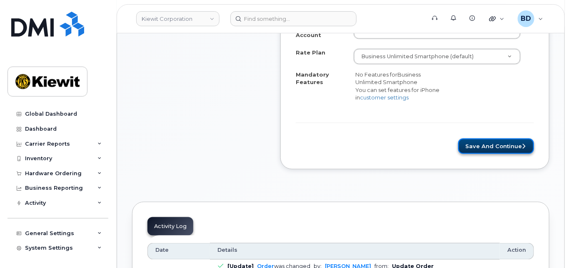
click at [493, 139] on button "Save and Continue" at bounding box center [496, 146] width 76 height 15
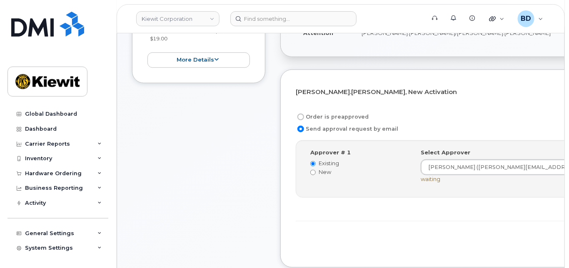
scroll to position [277, 0]
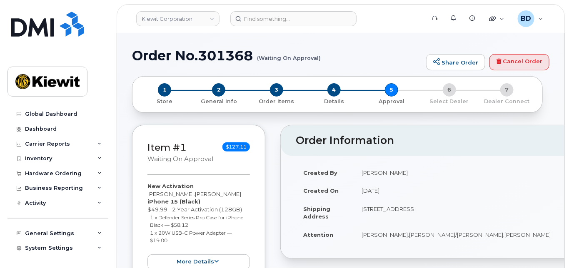
click at [220, 57] on h1 "Order No.301368 (Waiting On Approval)" at bounding box center [277, 55] width 290 height 15
copy h1 "301368"
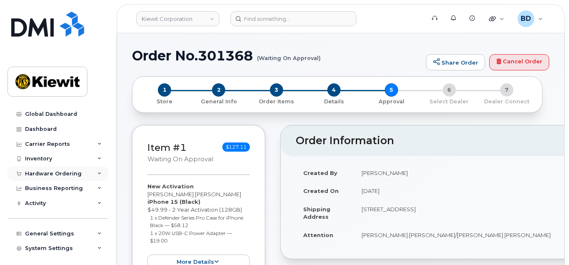
click at [98, 173] on icon at bounding box center [99, 174] width 4 height 4
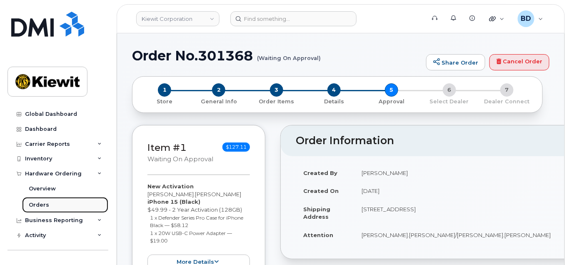
click at [45, 209] on link "Orders" at bounding box center [65, 205] width 86 height 16
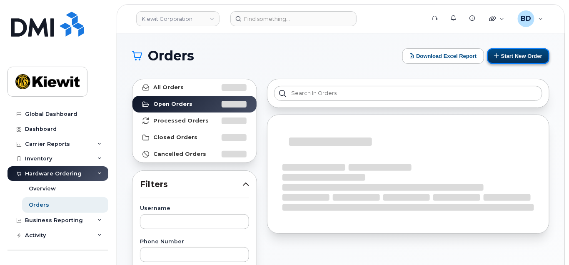
click at [519, 54] on button "Start New Order" at bounding box center [518, 55] width 62 height 15
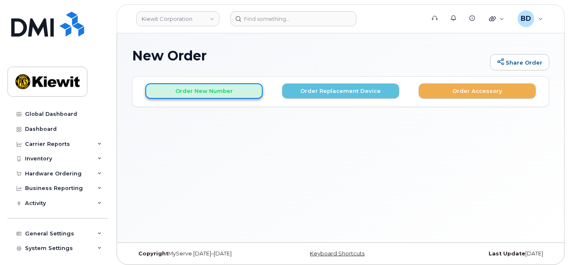
click at [198, 93] on button "Order New Number" at bounding box center [203, 90] width 117 height 15
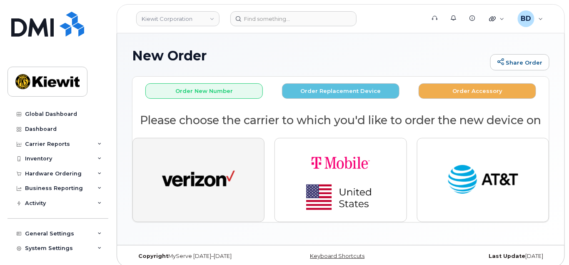
click at [203, 157] on button "button" at bounding box center [198, 180] width 132 height 84
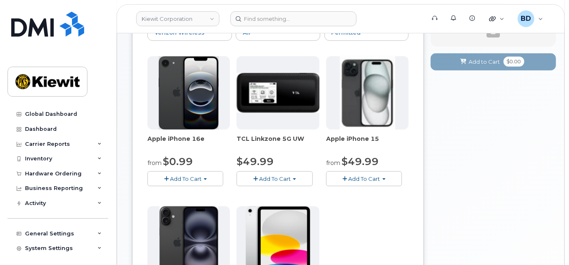
scroll to position [111, 0]
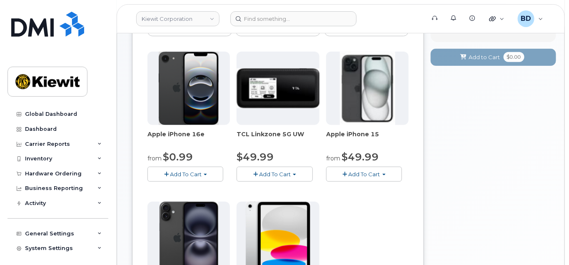
click at [358, 172] on span "Add To Cart" at bounding box center [365, 174] width 32 height 7
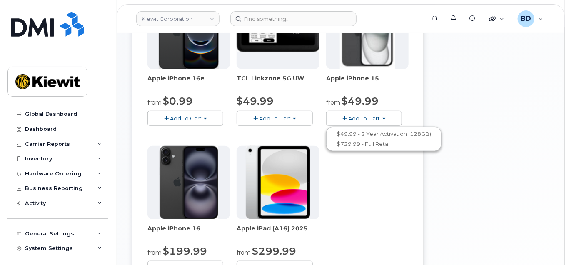
scroll to position [222, 0]
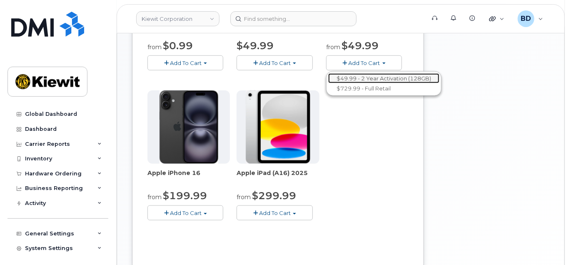
click at [363, 76] on link "$49.99 - 2 Year Activation (128GB)" at bounding box center [383, 78] width 111 height 10
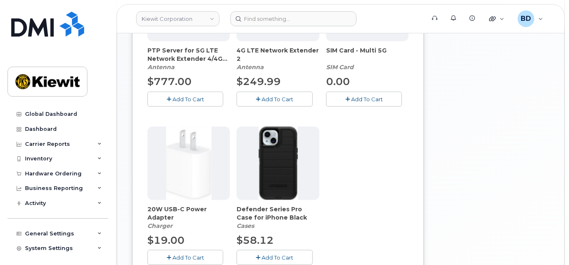
scroll to position [238, 0]
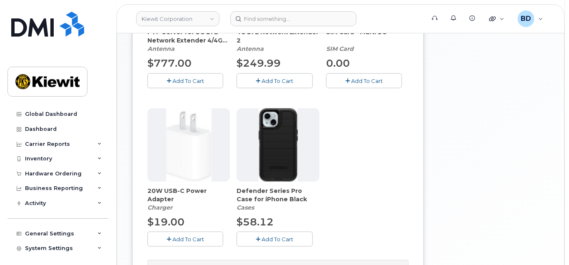
drag, startPoint x: 183, startPoint y: 231, endPoint x: 249, endPoint y: 222, distance: 66.8
click at [183, 232] on button "Add To Cart" at bounding box center [185, 239] width 76 height 15
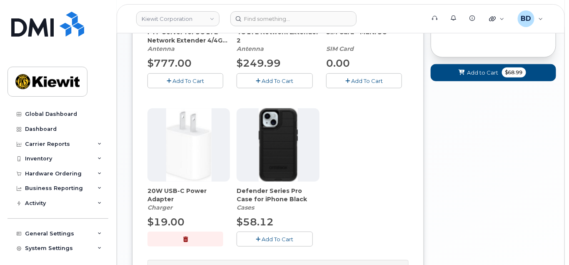
click at [270, 233] on button "Add To Cart" at bounding box center [275, 239] width 76 height 15
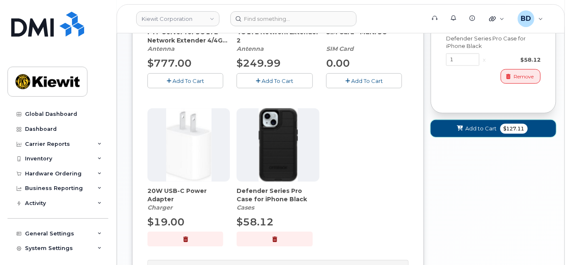
click at [463, 127] on icon at bounding box center [460, 128] width 6 height 5
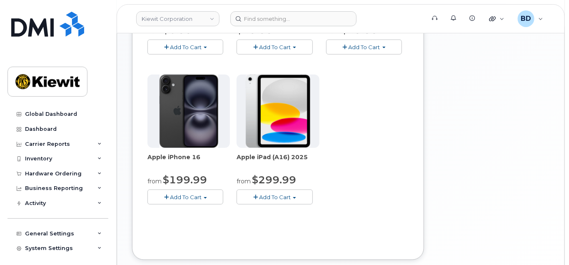
scroll to position [285, 0]
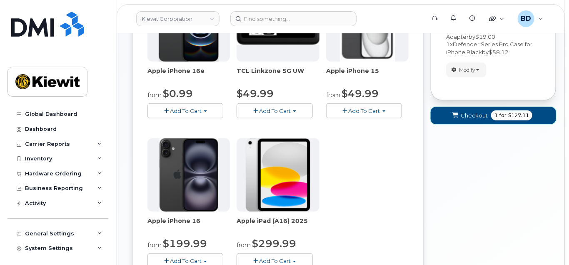
click at [460, 113] on button "Checkout 1 for $127.11" at bounding box center [493, 115] width 125 height 17
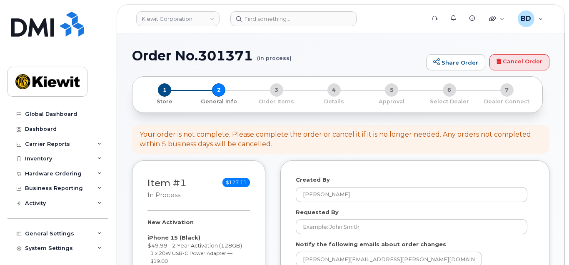
select select
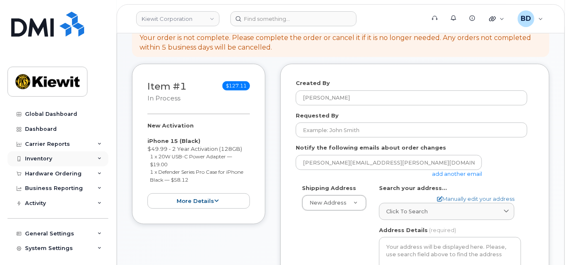
scroll to position [111, 0]
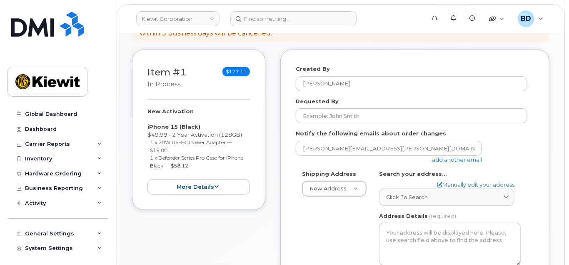
click at [471, 157] on link "add another email" at bounding box center [457, 159] width 50 height 7
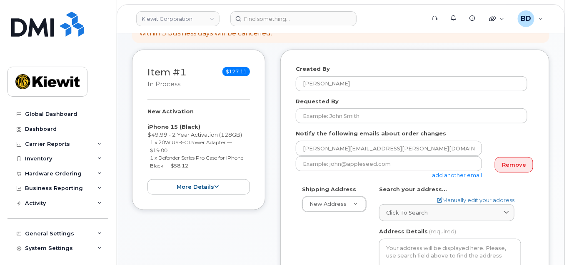
click at [345, 171] on div "add another email" at bounding box center [392, 167] width 193 height 23
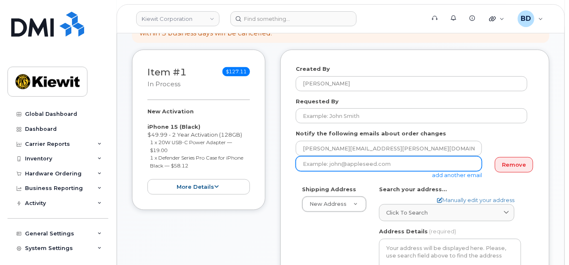
click at [332, 165] on input "email" at bounding box center [389, 163] width 186 height 15
paste input "[PERSON_NAME][EMAIL_ADDRESS][PERSON_NAME][PERSON_NAME][DOMAIN_NAME]"
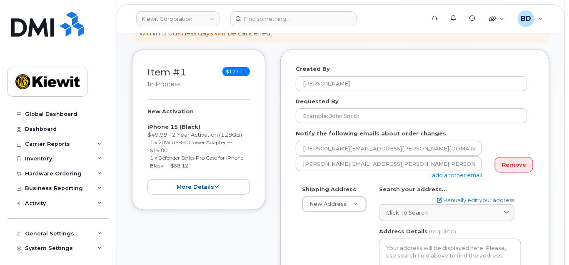
type input "[PERSON_NAME][EMAIL_ADDRESS][PERSON_NAME][PERSON_NAME][DOMAIN_NAME]"
type input "[PERSON_NAME].[PERSON_NAME]/[PERSON_NAME]"
type input "8777727707"
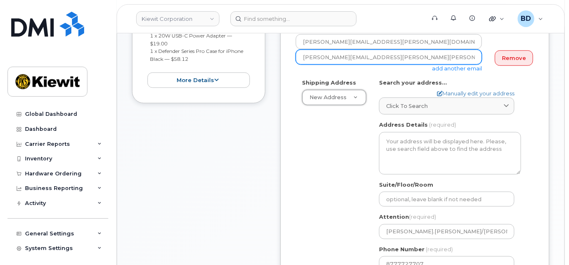
scroll to position [167, 0]
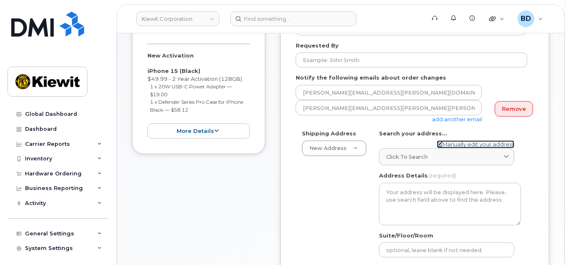
click at [458, 144] on link "Manually edit your address" at bounding box center [475, 144] width 77 height 8
select select
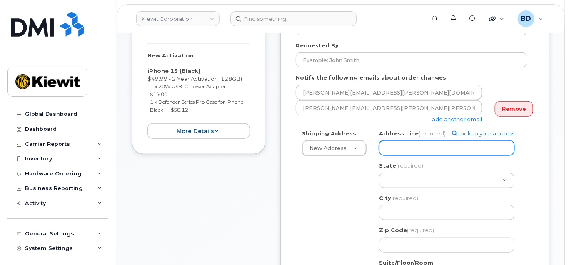
click at [409, 147] on input "Address Line (required)" at bounding box center [446, 147] width 135 height 15
paste input "2300 Curry County Road L,"
select select
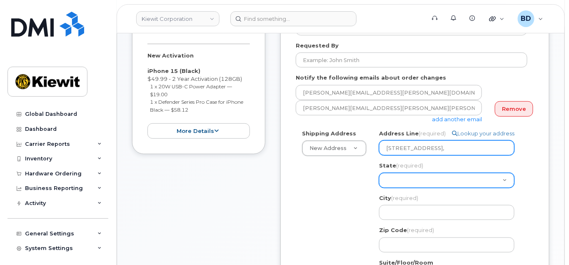
type input "2300 Curry County Road L,"
drag, startPoint x: 388, startPoint y: 180, endPoint x: 386, endPoint y: 149, distance: 31.3
click at [386, 149] on div "Address Line (required) Lookup your address 2300 Curry County Road L, State (re…" at bounding box center [450, 191] width 142 height 123
select select "NM"
click at [379, 173] on select "Alabama Alaska American Samoa Arizona Arkansas California Colorado Connecticut …" at bounding box center [446, 180] width 135 height 15
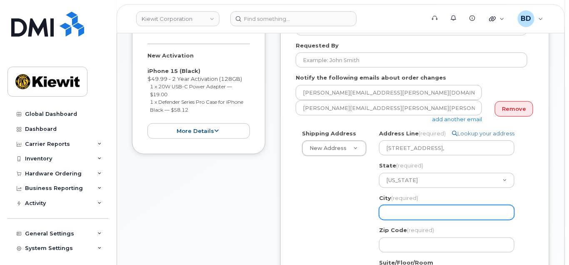
click at [401, 212] on input "City (required)" at bounding box center [446, 212] width 135 height 15
select select
type input "C"
select select
type input "Cl"
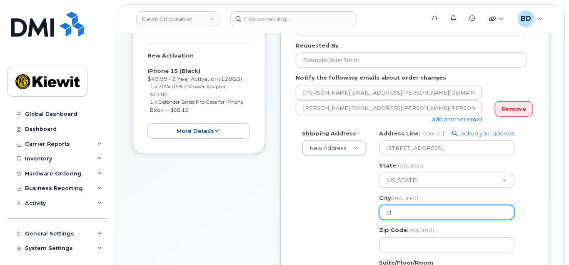
select select
type input "Clo"
select select
type input "Clov"
select select
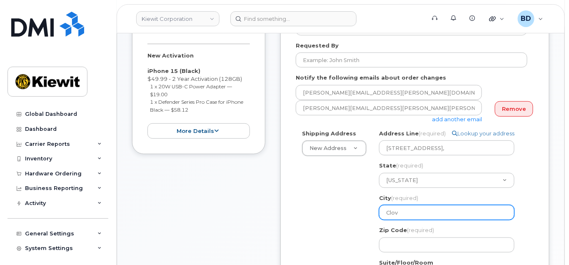
type input "Clovi"
select select
type input "Clovis"
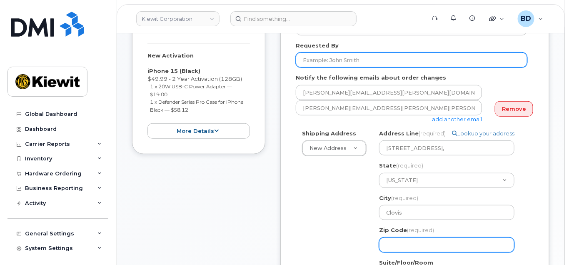
type input "88101"
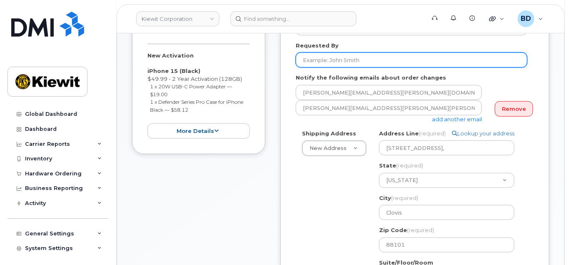
type input "[PERSON_NAME].[PERSON_NAME]/[PERSON_NAME]"
type input "8777727707"
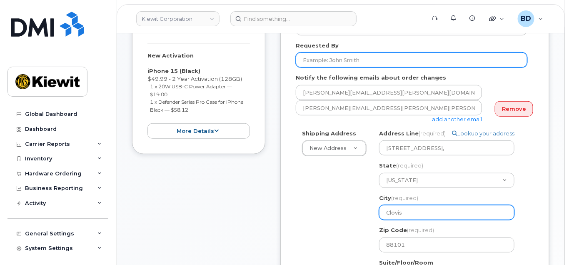
select select
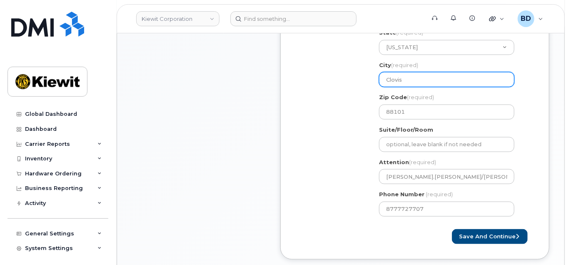
scroll to position [277, 0]
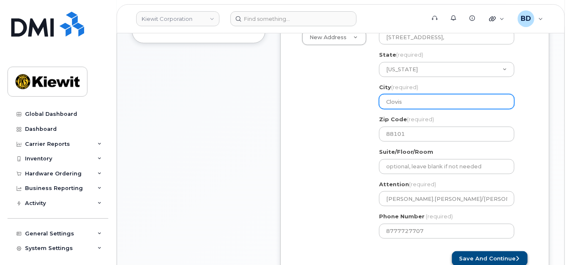
type input "Clovis"
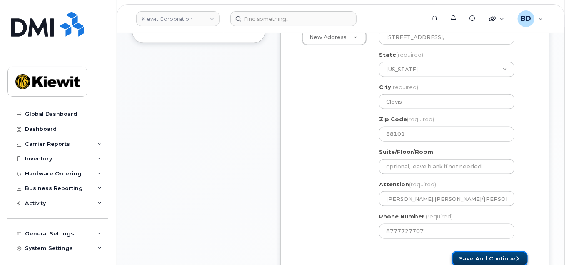
click at [475, 257] on button "Save and Continue" at bounding box center [490, 258] width 76 height 15
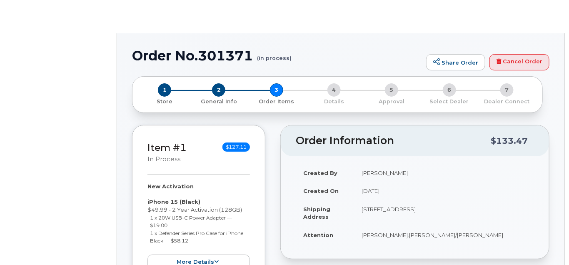
radio input "true"
select select
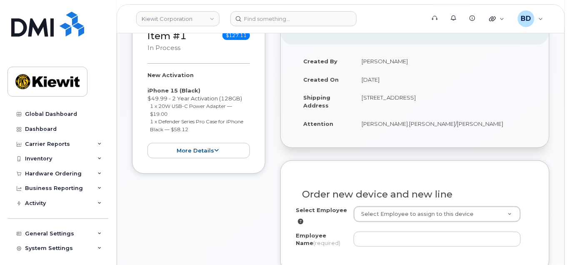
scroll to position [167, 0]
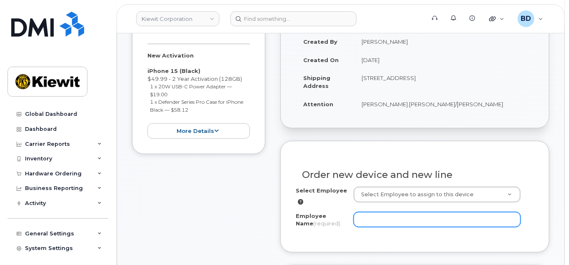
click at [383, 215] on input "Employee Name (required)" at bounding box center [437, 219] width 167 height 15
paste input "[PERSON_NAME]"
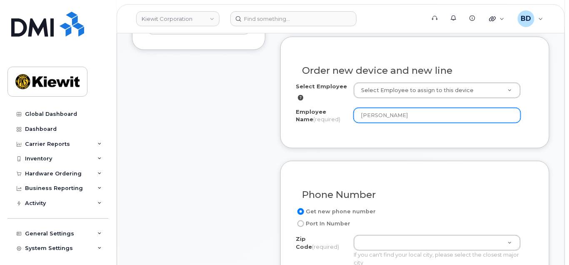
scroll to position [277, 0]
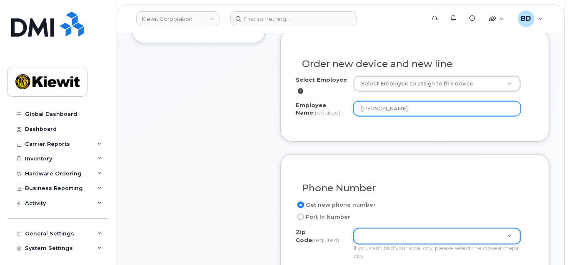
type input "[PERSON_NAME]"
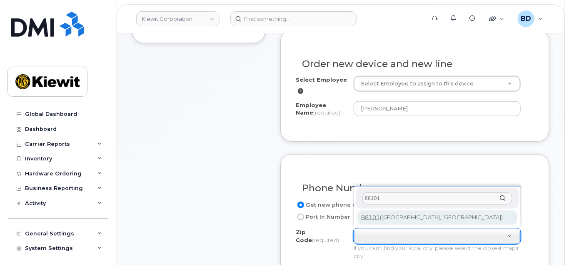
type input "88101"
type input "88101 ([GEOGRAPHIC_DATA], [GEOGRAPHIC_DATA])"
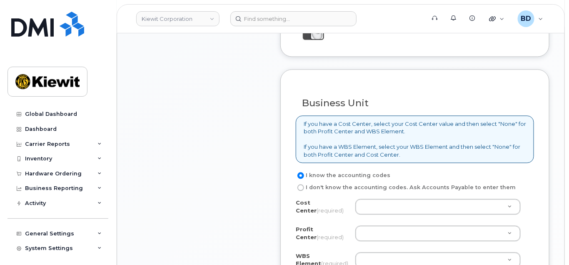
scroll to position [666, 0]
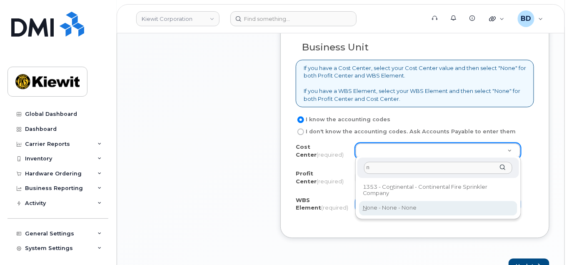
type input "n"
type input "None"
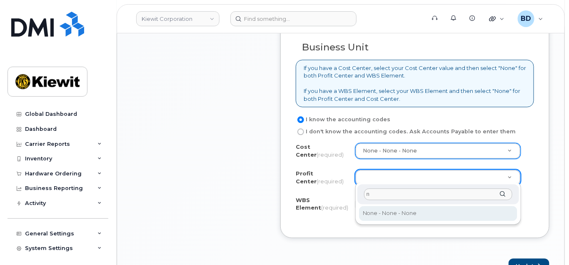
type input "n"
drag, startPoint x: 371, startPoint y: 211, endPoint x: 368, endPoint y: 202, distance: 9.2
select select "None"
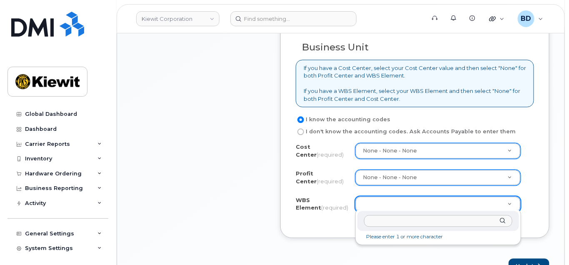
type input "v"
drag, startPoint x: 352, startPoint y: 224, endPoint x: 348, endPoint y: 224, distance: 4.2
click at [348, 224] on body "Kiewit Corporation Support Alerts Knowledge Base Quicklinks Suspend / Cancel De…" at bounding box center [284, 40] width 569 height 1413
type input "106117.1321"
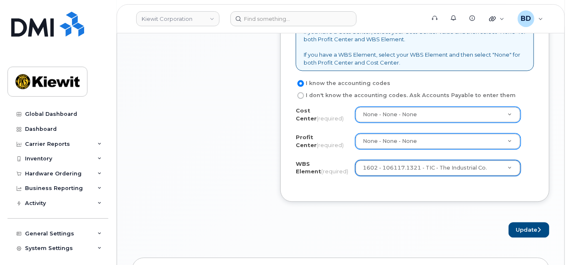
scroll to position [722, 0]
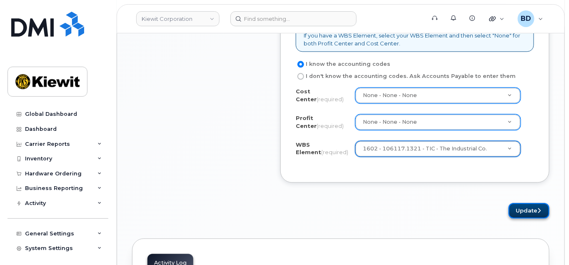
click at [526, 205] on button "Update" at bounding box center [529, 210] width 41 height 15
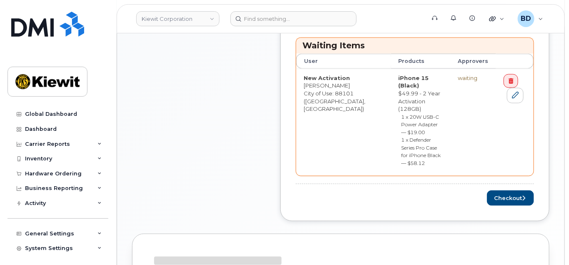
scroll to position [389, 0]
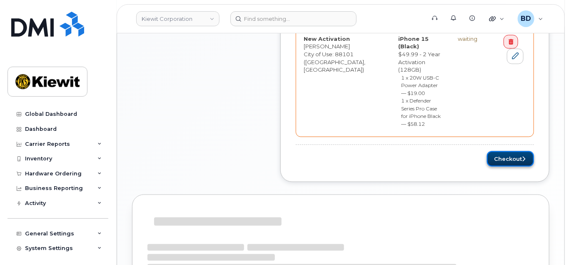
click at [504, 151] on button "Checkout" at bounding box center [510, 158] width 47 height 15
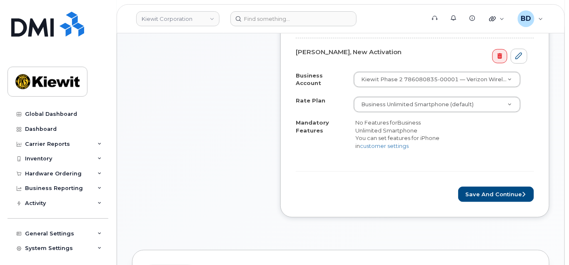
scroll to position [333, 0]
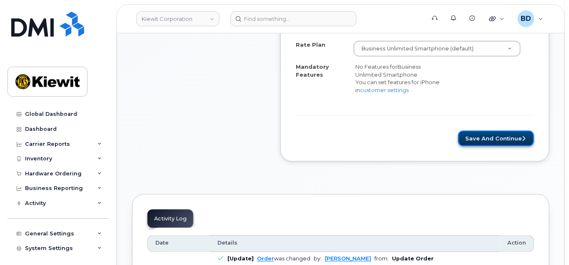
click at [501, 131] on button "Save and Continue" at bounding box center [496, 138] width 76 height 15
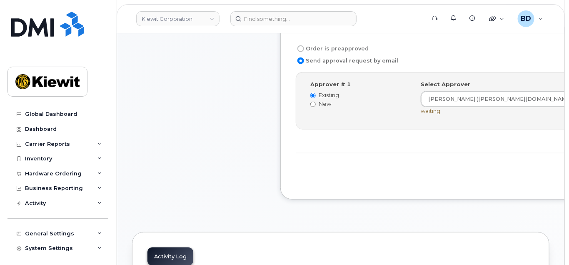
scroll to position [277, 0]
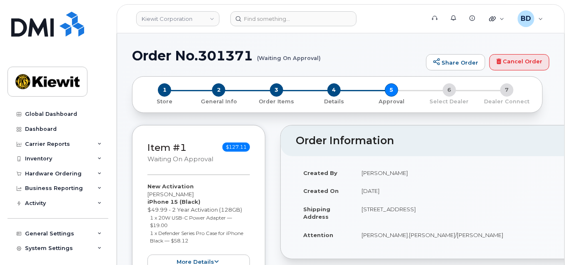
click at [227, 53] on h1 "Order No.301371 (Waiting On Approval)" at bounding box center [277, 55] width 290 height 15
copy h1 "301371"
click at [97, 172] on icon at bounding box center [99, 174] width 4 height 4
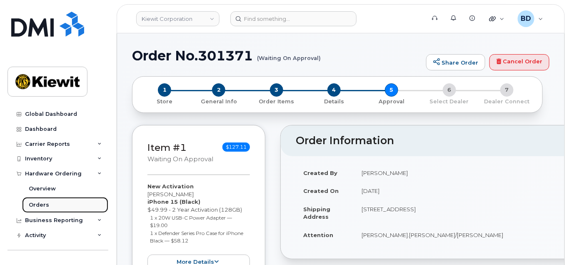
click at [55, 205] on link "Orders" at bounding box center [65, 205] width 86 height 16
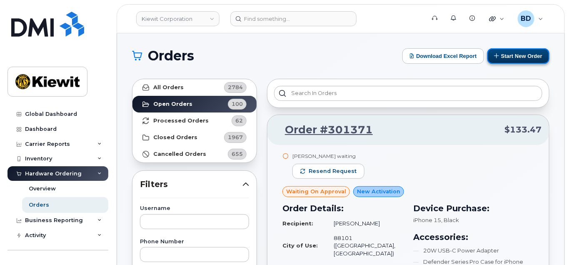
click at [514, 56] on button "Start New Order" at bounding box center [518, 55] width 62 height 15
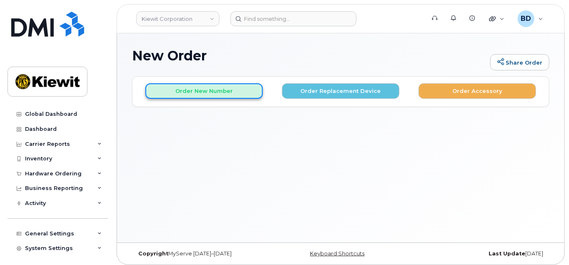
click at [213, 90] on button "Order New Number" at bounding box center [203, 90] width 117 height 15
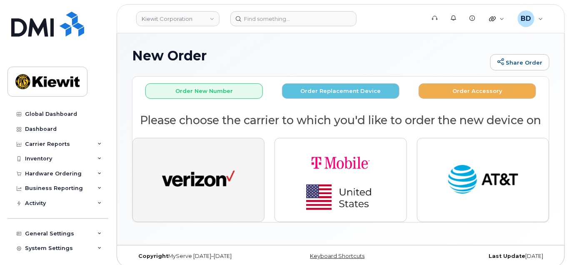
click at [217, 177] on img "button" at bounding box center [198, 179] width 73 height 37
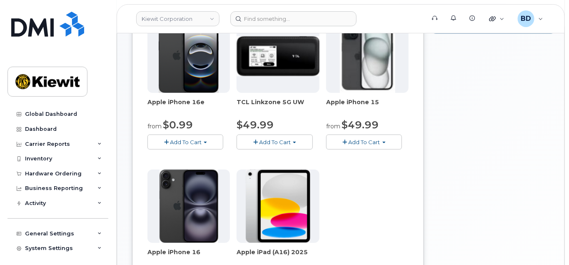
scroll to position [167, 0]
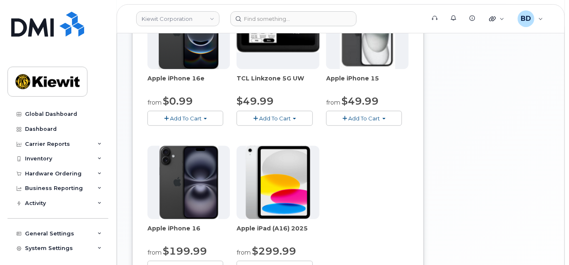
click at [367, 118] on span "Add To Cart" at bounding box center [365, 118] width 32 height 7
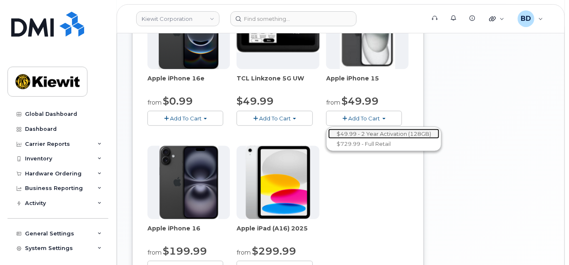
click at [356, 132] on link "$49.99 - 2 Year Activation (128GB)" at bounding box center [383, 134] width 111 height 10
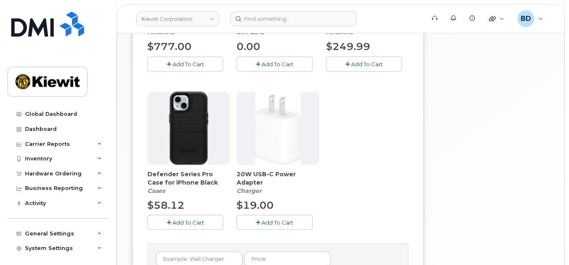
scroll to position [293, 0]
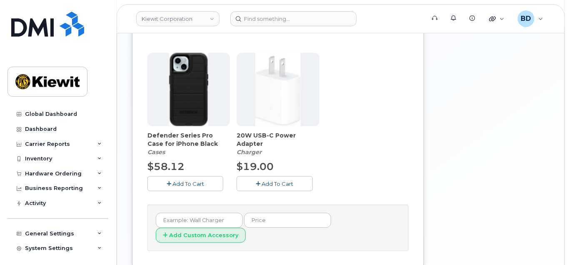
click at [179, 181] on span "Add To Cart" at bounding box center [188, 183] width 32 height 7
click at [269, 182] on span "Add To Cart" at bounding box center [278, 183] width 32 height 7
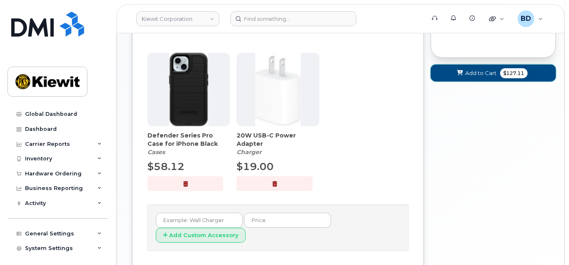
click at [472, 75] on span "Add to Cart" at bounding box center [481, 73] width 31 height 8
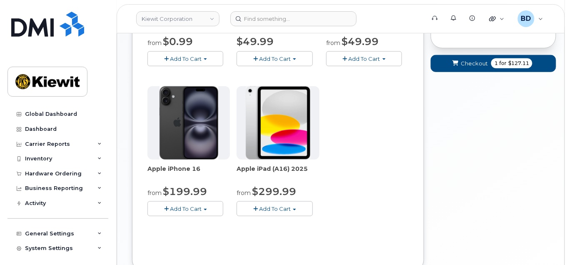
scroll to position [119, 0]
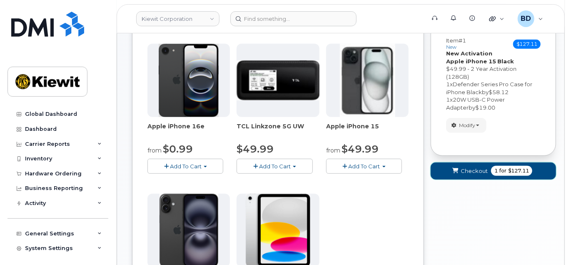
click at [475, 167] on span "Checkout" at bounding box center [474, 171] width 27 height 8
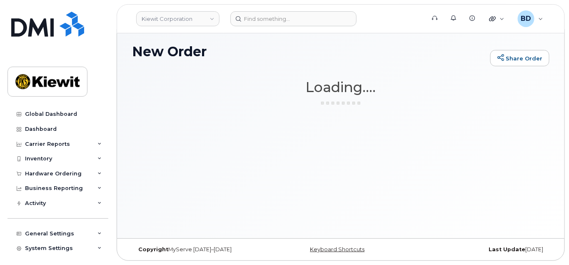
scroll to position [4, 0]
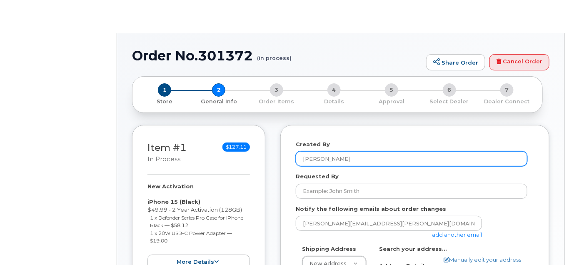
select select
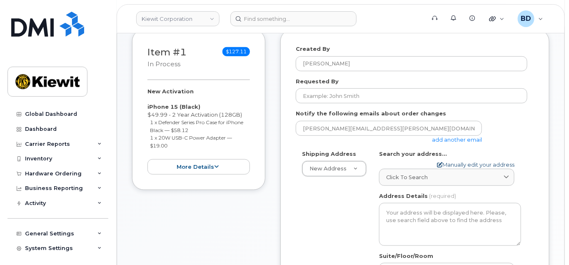
scroll to position [167, 0]
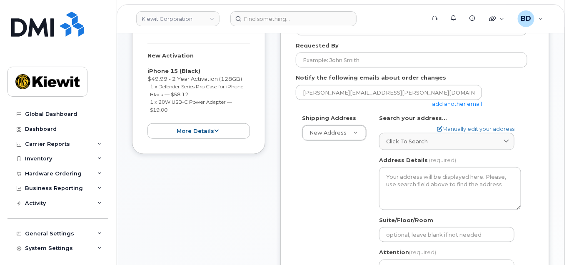
click at [454, 103] on link "add another email" at bounding box center [457, 103] width 50 height 7
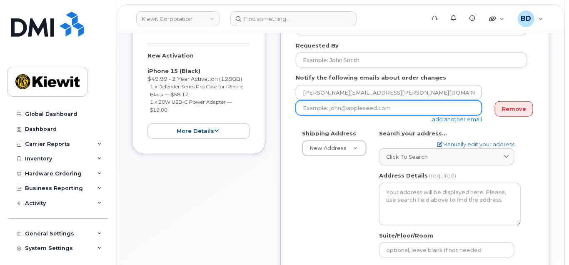
click at [325, 109] on input "email" at bounding box center [389, 107] width 186 height 15
paste input "matt.gabriel@kiewit.com"
type input "matt.gabriel@kiewit.com"
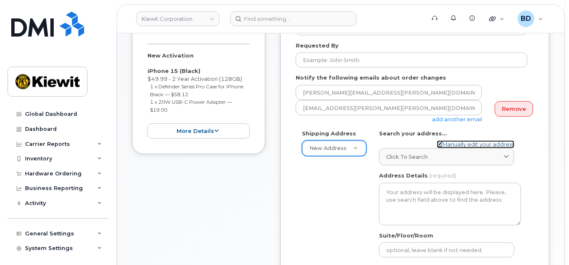
drag, startPoint x: 454, startPoint y: 142, endPoint x: 356, endPoint y: 140, distance: 97.9
click at [454, 142] on link "Manually edit your address" at bounding box center [475, 144] width 77 height 8
select select
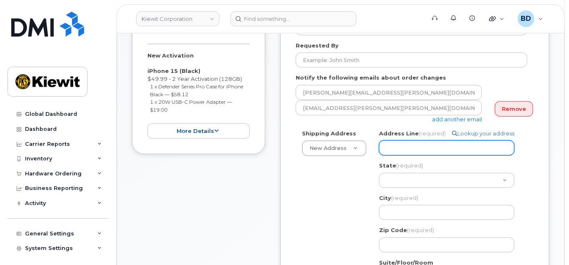
click at [413, 143] on input "Address Line (required)" at bounding box center [446, 147] width 135 height 15
select select
type input "v"
drag, startPoint x: 394, startPoint y: 149, endPoint x: 362, endPoint y: 146, distance: 33.0
click at [362, 146] on div "Shipping Address New Address New Address 10055 Trainstation Circle 11501 42nd S…" at bounding box center [412, 243] width 232 height 226
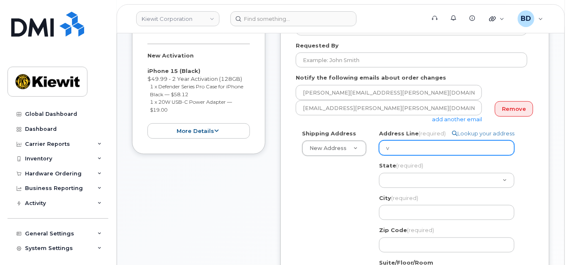
drag, startPoint x: 396, startPoint y: 148, endPoint x: 371, endPoint y: 147, distance: 25.0
click at [371, 147] on div "Shipping Address New Address New Address 10055 Trainstation Circle 11501 42nd S…" at bounding box center [412, 243] width 232 height 226
paste input "801 FM 694"
select select
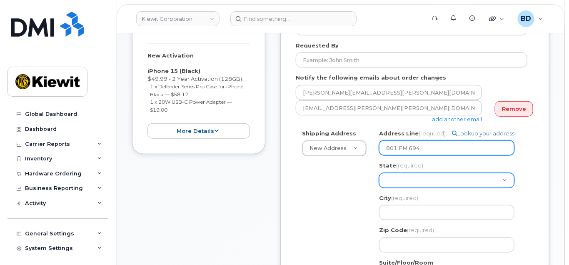
type input "801 FM 694"
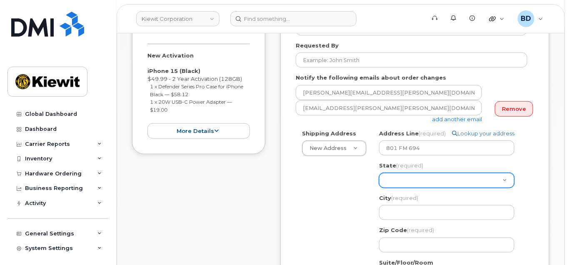
click at [387, 177] on select "Alabama Alaska American Samoa Arizona Arkansas California Colorado Connecticut …" at bounding box center [446, 180] width 135 height 15
select select "TX"
click at [379, 173] on select "Alabama Alaska American Samoa Arizona Arkansas California Colorado Connecticut …" at bounding box center [446, 180] width 135 height 15
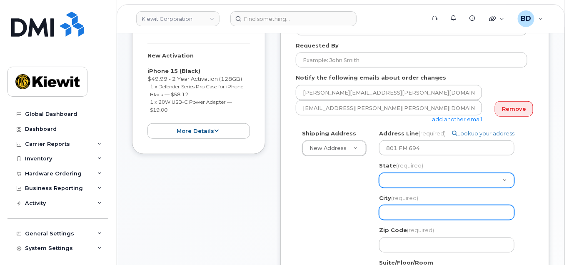
drag, startPoint x: 392, startPoint y: 209, endPoint x: 389, endPoint y: 175, distance: 33.8
click at [389, 201] on div "City (required) 801 FM 694, TX, USA" at bounding box center [450, 207] width 142 height 26
select select
type input "D"
select select
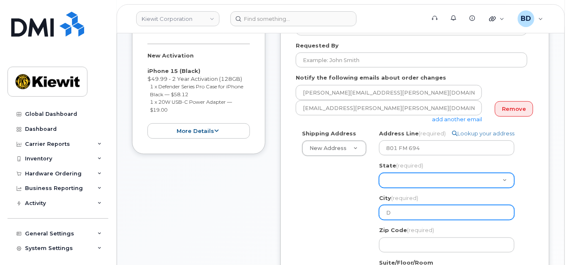
type input "Da"
select select
type input "Dal"
select select
type input "Dalh"
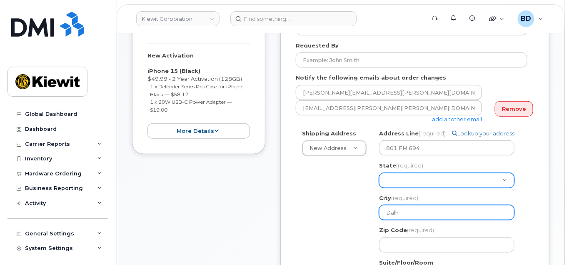
select select
type input "Dalha"
select select
type input "Dalhar"
select select
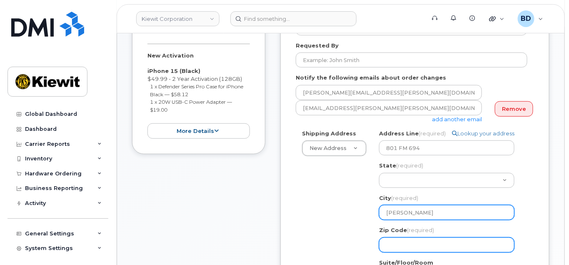
type input "Dalhart"
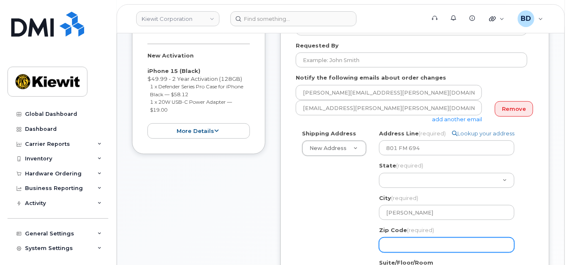
drag, startPoint x: 389, startPoint y: 239, endPoint x: 389, endPoint y: 245, distance: 6.3
click at [389, 242] on input "Zip Code (required)" at bounding box center [446, 244] width 135 height 15
select select
type input "7"
select select
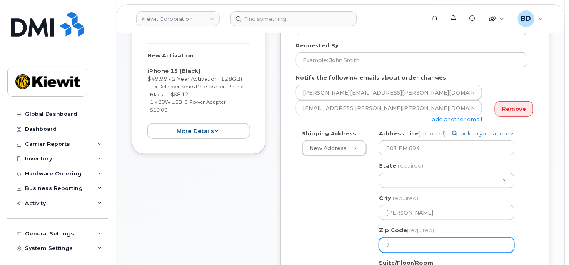
type input "79"
select select
type input "790"
select select
type input "7902"
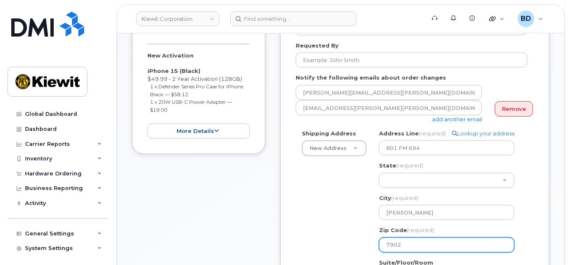
select select
type input "79022"
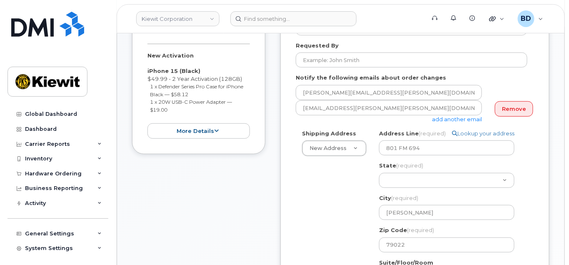
drag, startPoint x: 360, startPoint y: 235, endPoint x: 364, endPoint y: 236, distance: 4.2
click at [360, 236] on div "Shipping Address New Address New Address 10055 Trainstation Circle 11501 42nd S…" at bounding box center [412, 243] width 232 height 226
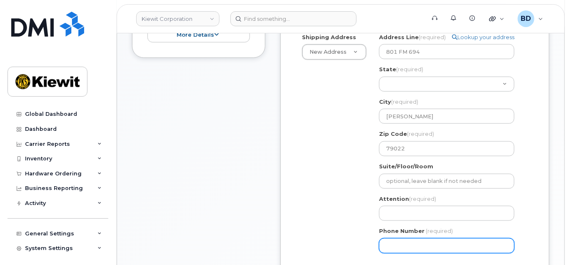
scroll to position [277, 0]
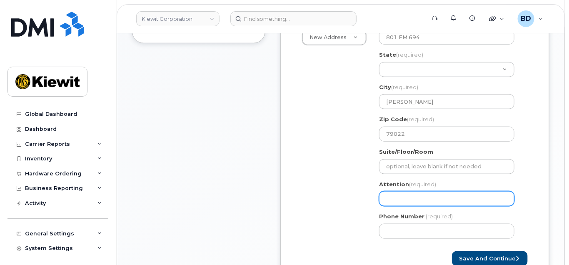
click at [395, 198] on input "Attention (required)" at bounding box center [446, 198] width 135 height 15
select select
type input "w"
select select
type input "wy"
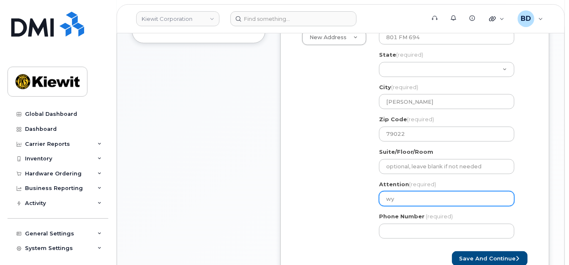
select select
type input "wya"
select select
type input "wyan"
select select
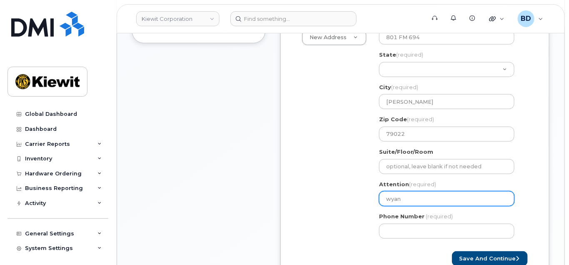
type input "wyann"
select select
type input "wyan"
select select
type input "wyant"
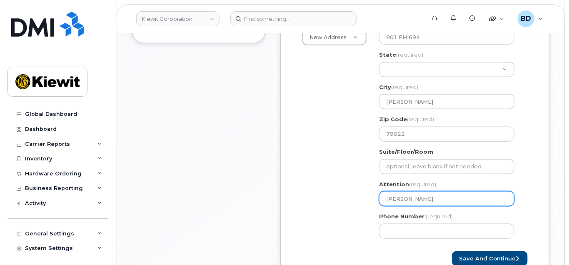
select select
type input "wyantt"
select select
type input "wyant"
select select
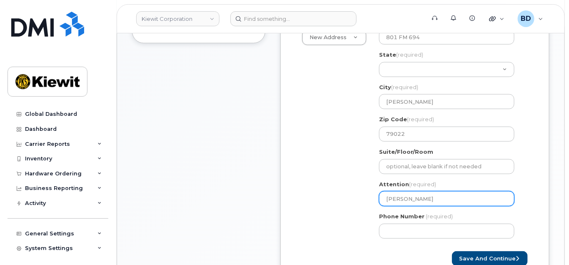
type input "wyan"
select select
type input "wya"
select select
type input "wyat"
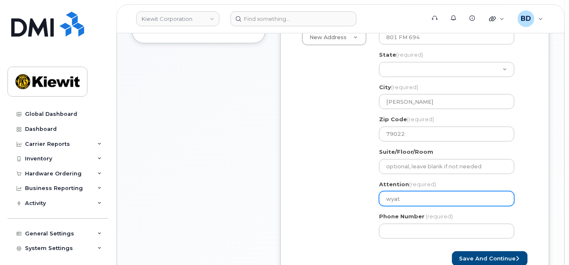
select select
type input "wyatt"
select select
type input "wyatt w"
select select
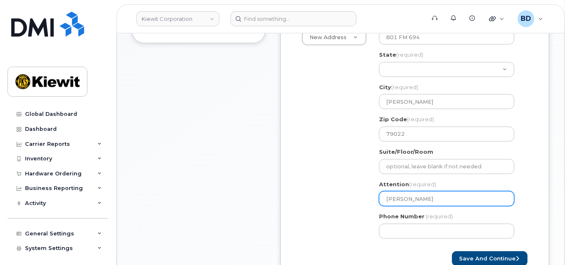
type input "wyatt wi"
select select
type input "wyatt wil"
select select
type input "wyatt wils"
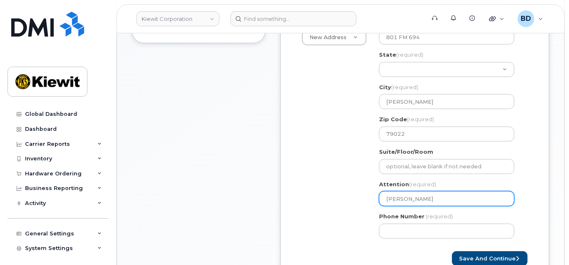
select select
type input "wyatt wilso"
select select
type input "wyatt wilson"
select select
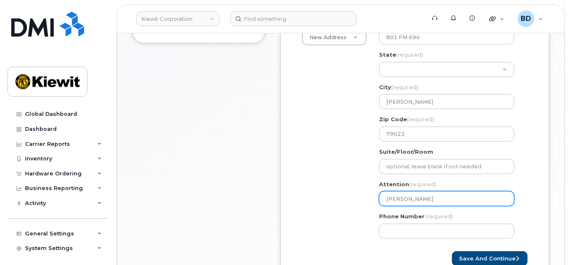
type input "wyatt wilson/"
select select
type input "wyatt wilson/C"
select select
type input "wyatt wilson/Ch"
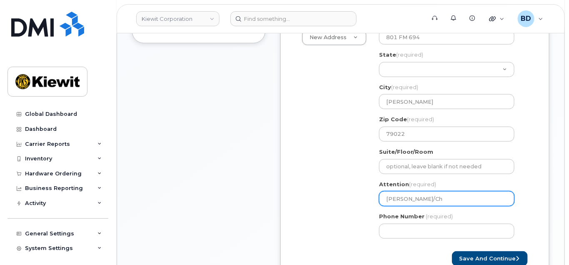
select select
type input "wyatt wilson/Chr"
select select
type input "wyatt wilson/Chri"
select select
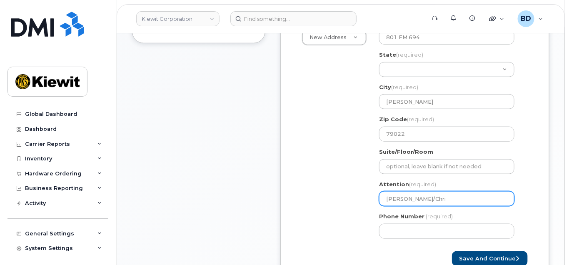
type input "wyatt wilson/Chris"
select select
type input "wyatt wilson/Christ"
select select
type input "wyatt wilson/Christo"
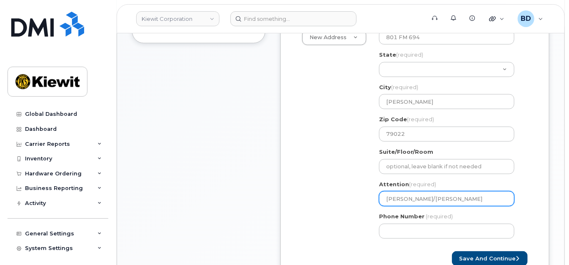
select select
type input "wyatt wilson/Christop"
select select
type input "wyatt wilson/Christoph"
select select
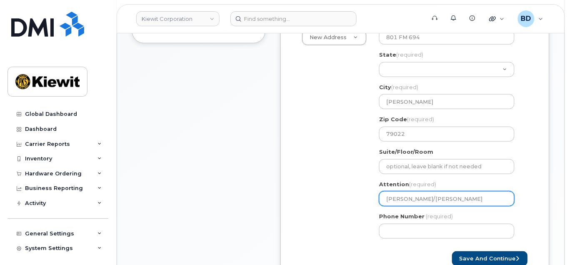
type input "wyatt wilson/Christophe"
select select
type input "wyatt wilson/Christopher"
select select
type input "wyatt wilson/Christopher G"
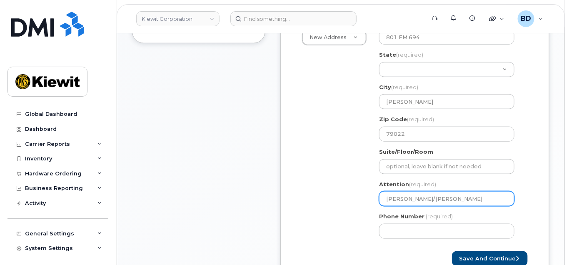
select select
type input "wyatt wilson/Christopher Gr"
select select
type input "wyatt wilson/Christopher Gre"
select select
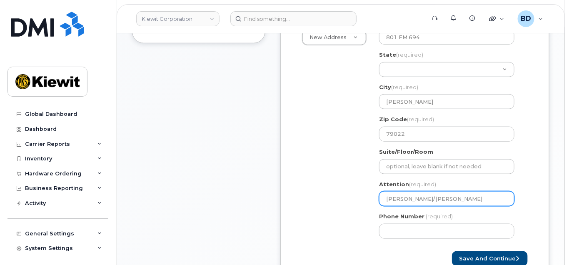
type input "wyatt wilson/Christopher Gree"
select select
drag, startPoint x: 422, startPoint y: 199, endPoint x: 499, endPoint y: 203, distance: 76.4
click at [499, 203] on input "[PERSON_NAME]/[PERSON_NAME]" at bounding box center [446, 198] width 135 height 15
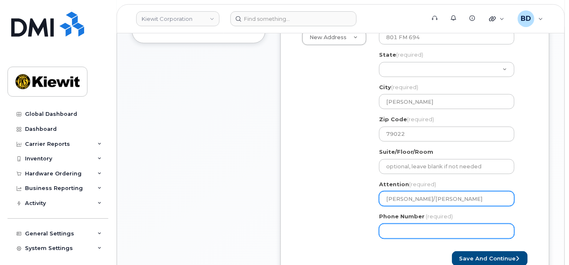
type input "[PERSON_NAME]/[PERSON_NAME]"
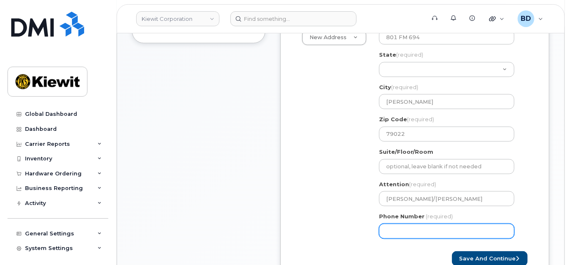
click at [405, 229] on input "Phone Number" at bounding box center [446, 231] width 135 height 15
type input "8777727707"
select select
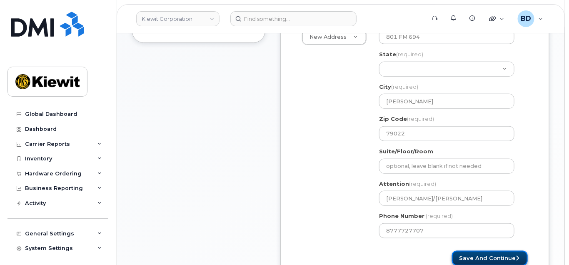
click at [472, 255] on button "Save and Continue" at bounding box center [490, 258] width 76 height 15
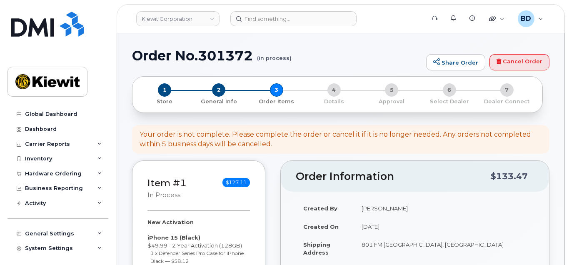
select select
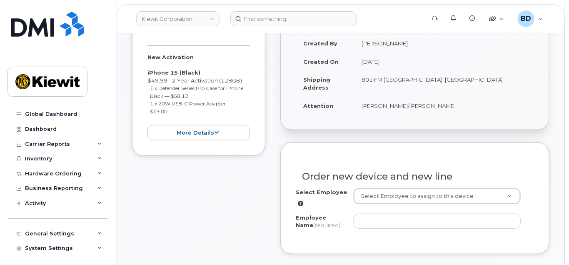
scroll to position [167, 0]
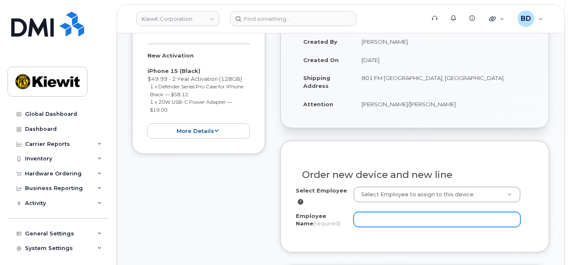
click at [369, 220] on input "Employee Name (required)" at bounding box center [437, 219] width 167 height 15
paste input "[PERSON_NAME]"
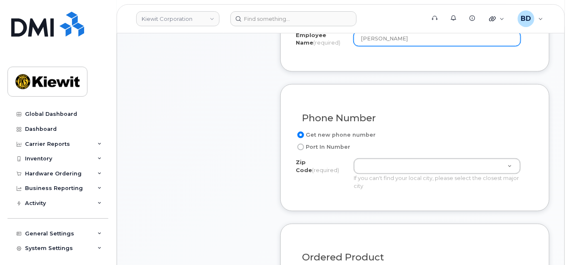
scroll to position [333, 0]
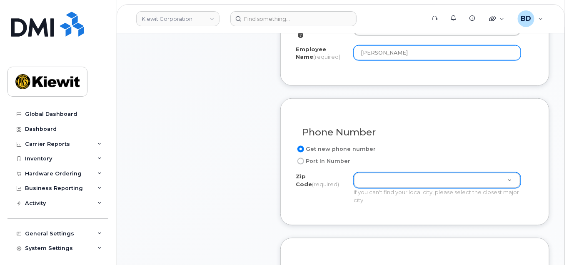
type input "[PERSON_NAME]"
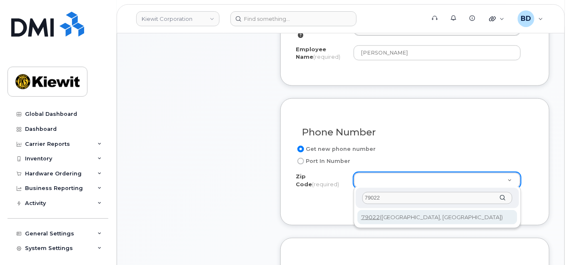
type input "79022"
type input "79022 (Dalhart, TX)"
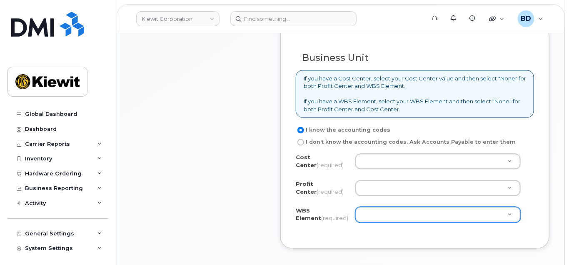
scroll to position [666, 0]
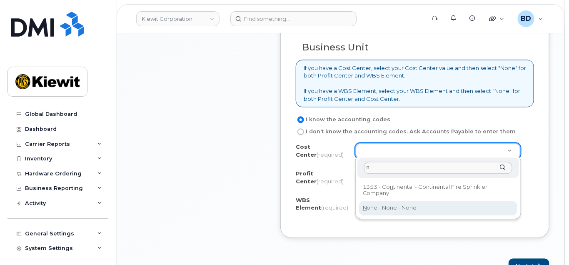
type input "n"
type input "None"
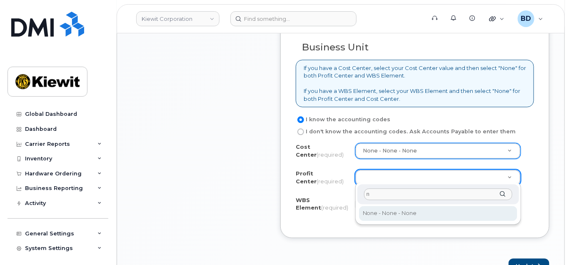
type input "n"
select select "None"
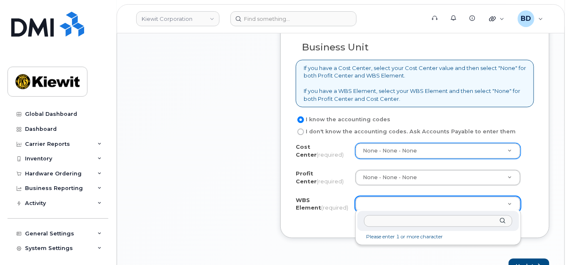
click at [374, 221] on input "text" at bounding box center [438, 221] width 148 height 12
paste input "106117.132"
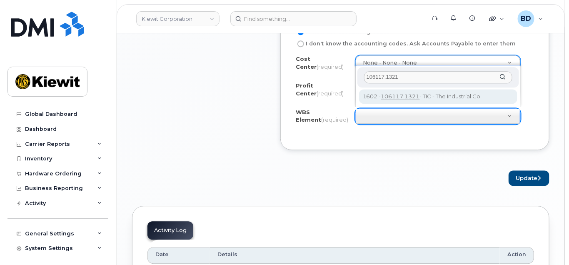
scroll to position [777, 0]
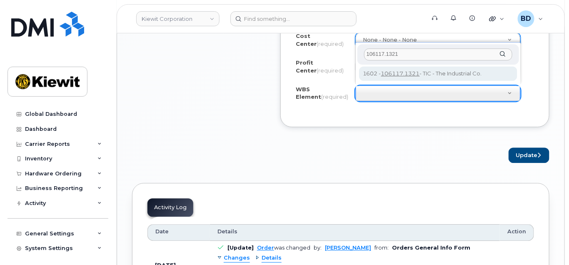
type input "106117.1321"
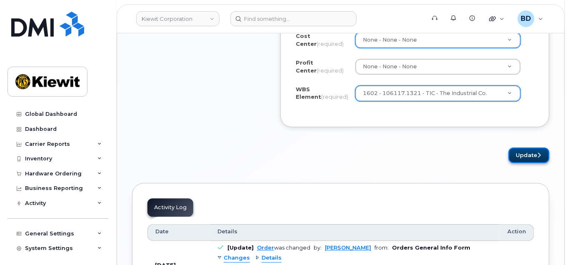
click at [525, 154] on button "Update" at bounding box center [529, 154] width 41 height 15
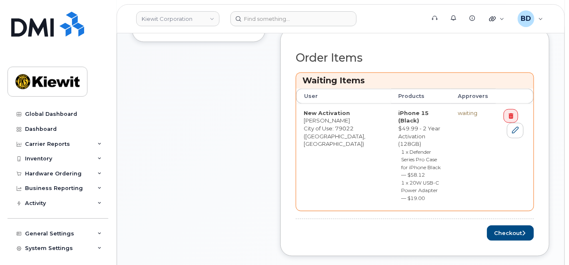
scroll to position [333, 0]
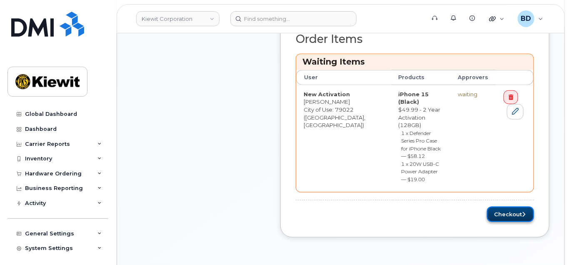
click at [517, 207] on button "Checkout" at bounding box center [510, 214] width 47 height 15
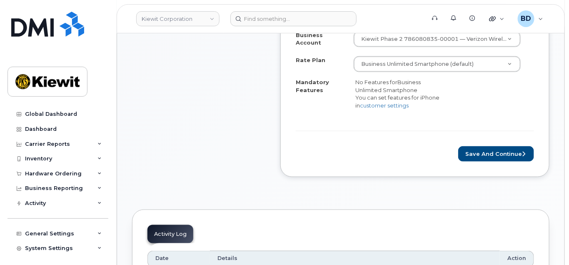
scroll to position [333, 0]
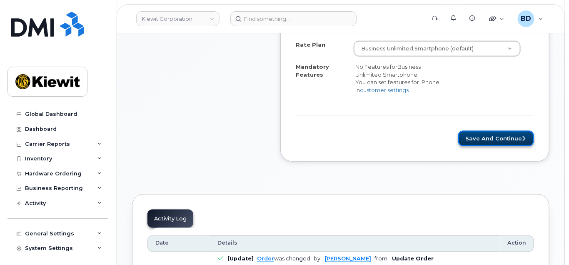
click at [487, 132] on button "Save and Continue" at bounding box center [496, 138] width 76 height 15
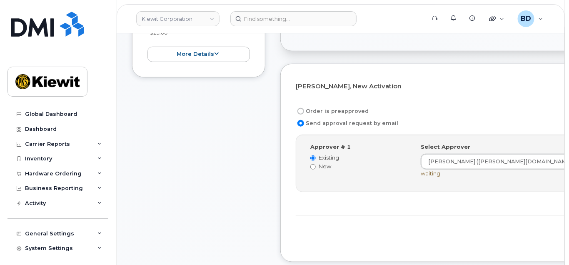
scroll to position [222, 0]
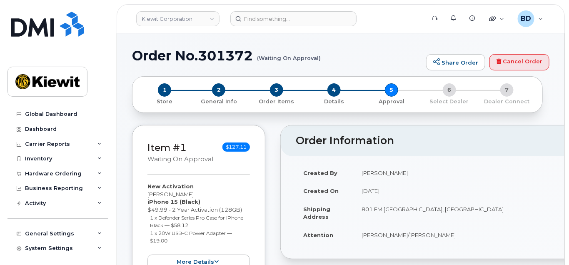
click at [218, 55] on h1 "Order No.301372 (Waiting On Approval)" at bounding box center [277, 55] width 290 height 15
copy h1 "301372"
